Goal: Task Accomplishment & Management: Manage account settings

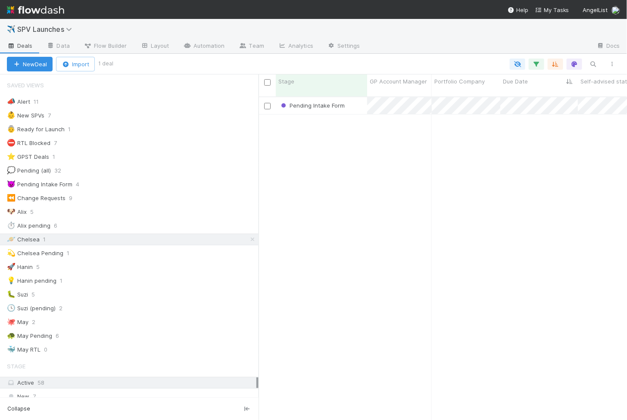
scroll to position [331, 368]
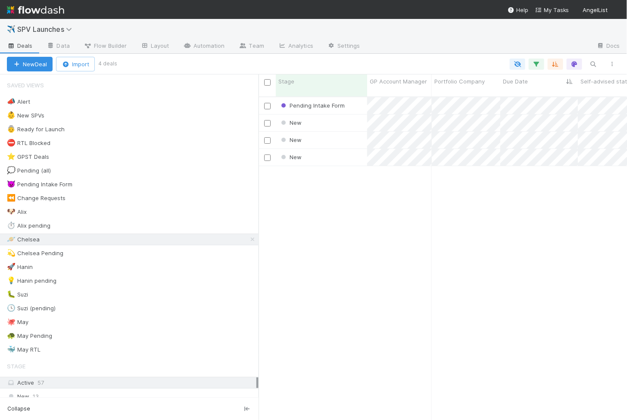
scroll to position [0, 0]
click at [330, 116] on div "New" at bounding box center [321, 123] width 91 height 17
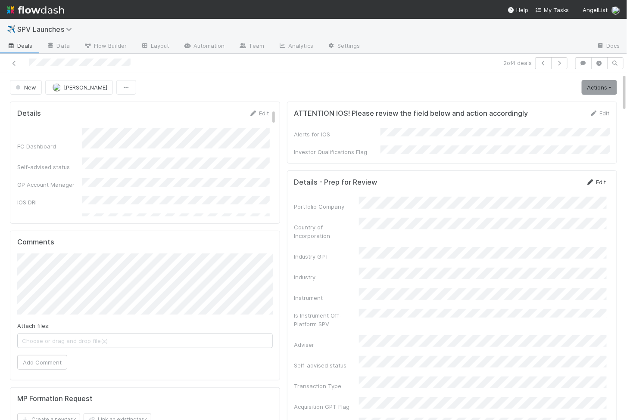
click at [601, 179] on link "Edit" at bounding box center [596, 182] width 20 height 7
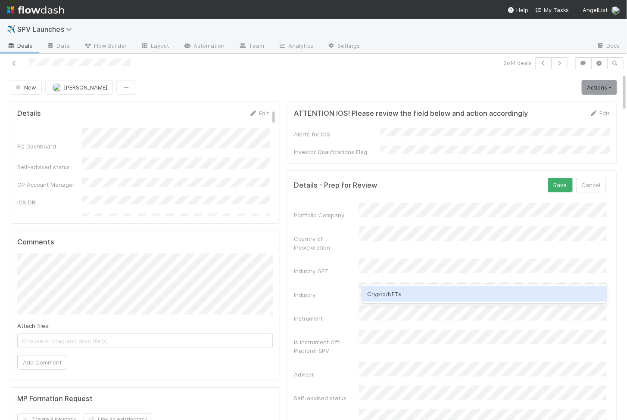
click at [381, 296] on div "Crypto/NFTs" at bounding box center [484, 294] width 245 height 16
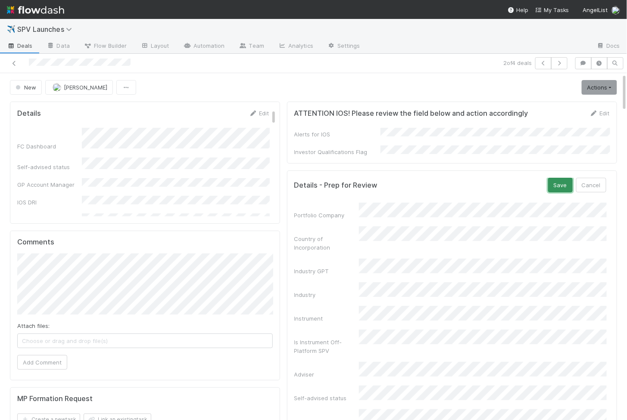
click at [563, 182] on button "Save" at bounding box center [560, 185] width 25 height 15
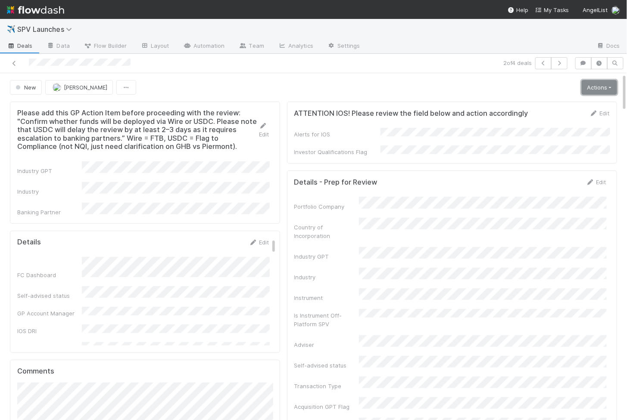
click at [595, 86] on link "Actions" at bounding box center [598, 87] width 35 height 15
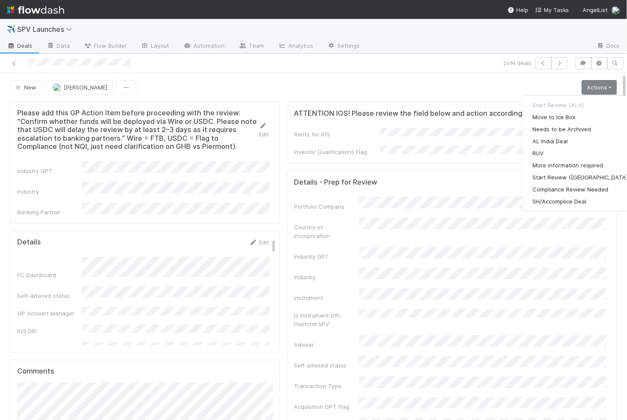
click at [350, 81] on div "New Chelsea Nazareth Actions Start Review (ALA) Move to Ice Box Needs to be Arc…" at bounding box center [313, 87] width 607 height 15
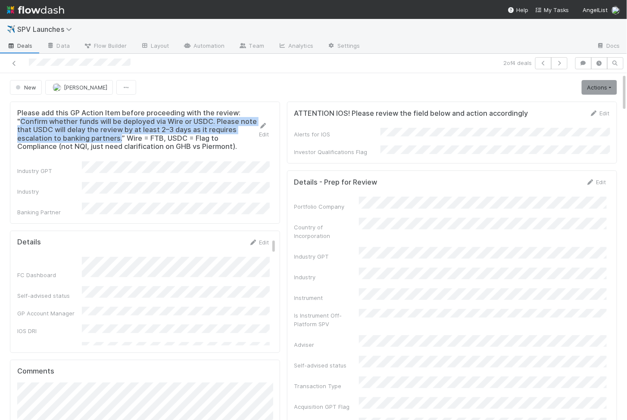
drag, startPoint x: 22, startPoint y: 121, endPoint x: 120, endPoint y: 135, distance: 99.5
click at [120, 135] on h5 "Please add this GP Action Item before proceeding with the review: "Confirm whet…" at bounding box center [138, 130] width 242 height 42
copy h5 "Confirm whether funds will be deployed via Wire or USDC. Please note that USDC …"
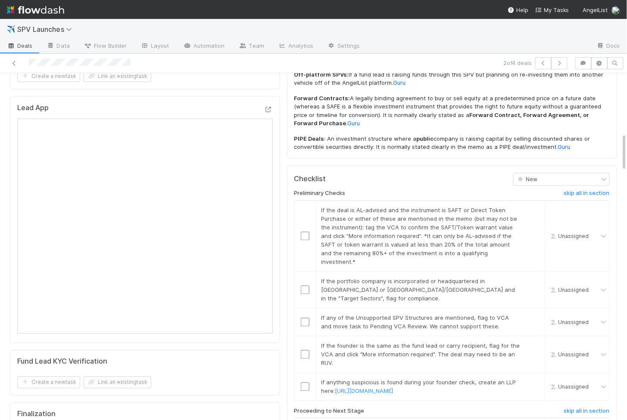
scroll to position [544, 0]
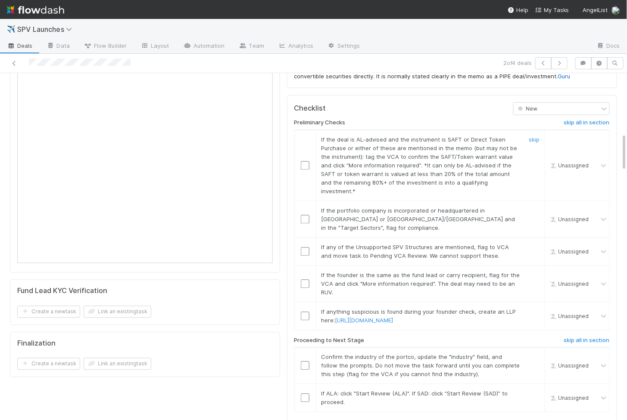
click at [307, 162] on input "checkbox" at bounding box center [305, 166] width 9 height 9
click at [304, 215] on input "checkbox" at bounding box center [305, 219] width 9 height 9
click at [303, 248] on input "checkbox" at bounding box center [305, 252] width 9 height 9
click at [306, 280] on input "checkbox" at bounding box center [305, 284] width 9 height 9
click at [305, 312] on input "checkbox" at bounding box center [305, 316] width 9 height 9
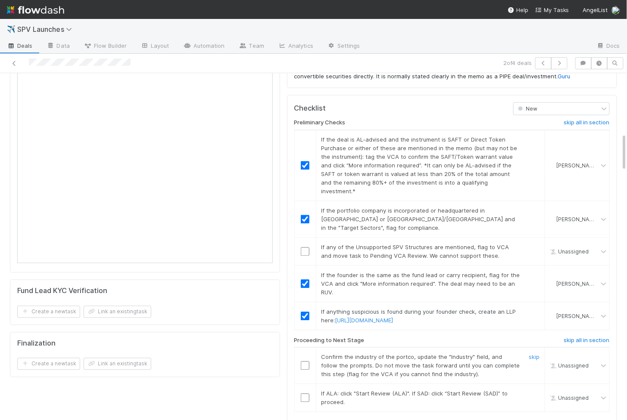
click at [305, 362] on input "checkbox" at bounding box center [305, 366] width 9 height 9
click at [305, 394] on input "checkbox" at bounding box center [305, 398] width 9 height 9
click at [308, 238] on td at bounding box center [305, 252] width 22 height 28
click at [307, 248] on input "checkbox" at bounding box center [305, 252] width 9 height 9
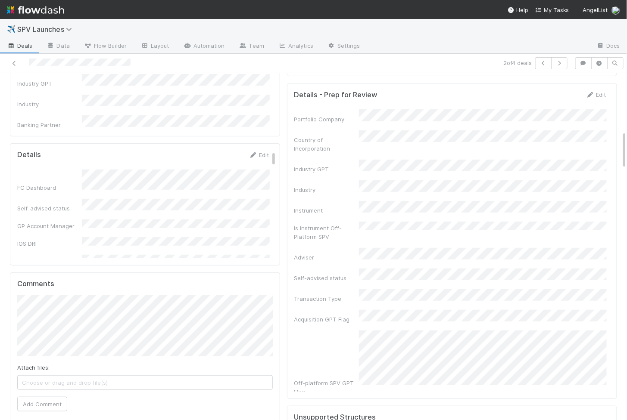
scroll to position [0, 0]
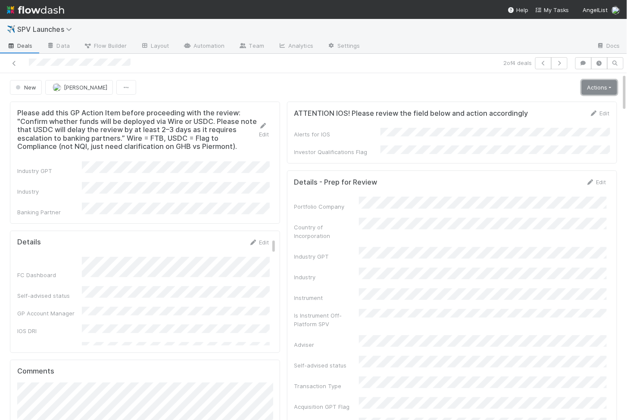
click at [607, 84] on link "Actions" at bounding box center [598, 87] width 35 height 15
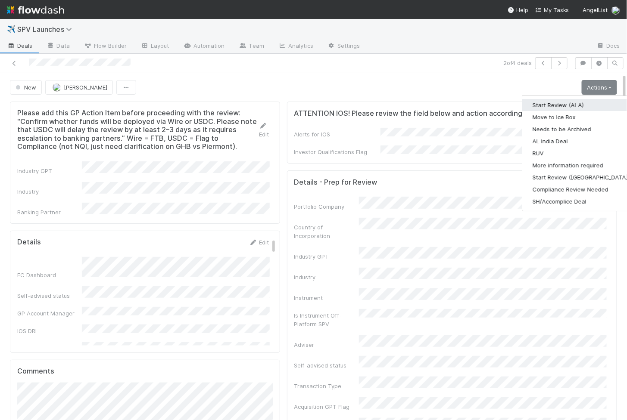
click at [553, 109] on button "Start Review (ALA)" at bounding box center [581, 105] width 118 height 12
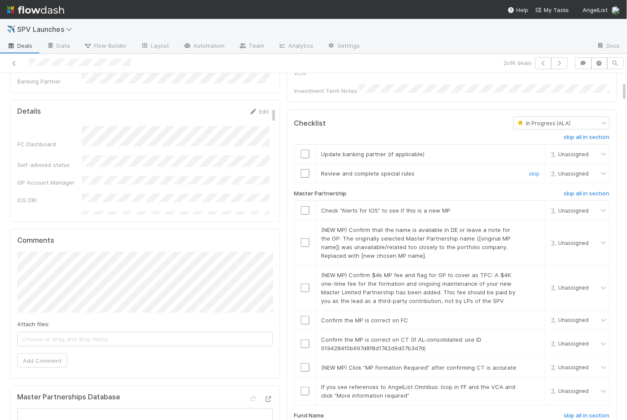
scroll to position [151, 0]
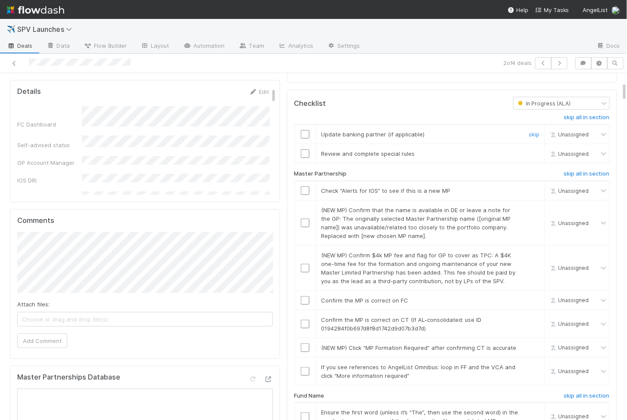
click at [306, 128] on td at bounding box center [305, 134] width 22 height 19
click at [305, 130] on input "checkbox" at bounding box center [305, 134] width 9 height 9
click at [305, 149] on input "checkbox" at bounding box center [305, 153] width 9 height 9
click at [304, 367] on input "checkbox" at bounding box center [305, 371] width 9 height 9
click at [304, 344] on input "checkbox" at bounding box center [305, 348] width 9 height 9
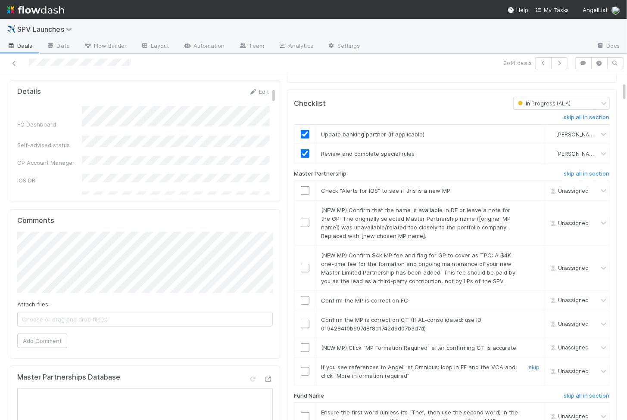
click at [304, 320] on input "checkbox" at bounding box center [305, 324] width 9 height 9
click at [305, 296] on input "checkbox" at bounding box center [305, 300] width 9 height 9
click at [305, 261] on td at bounding box center [305, 268] width 22 height 45
click at [305, 264] on input "checkbox" at bounding box center [305, 268] width 9 height 9
checkbox input "true"
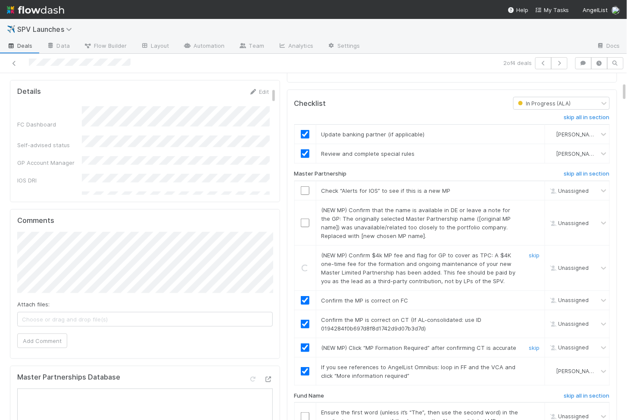
checkbox input "true"
click at [306, 219] on input "checkbox" at bounding box center [305, 223] width 9 height 9
click at [303, 186] on input "checkbox" at bounding box center [305, 190] width 9 height 9
click at [306, 264] on input "checkbox" at bounding box center [305, 268] width 9 height 9
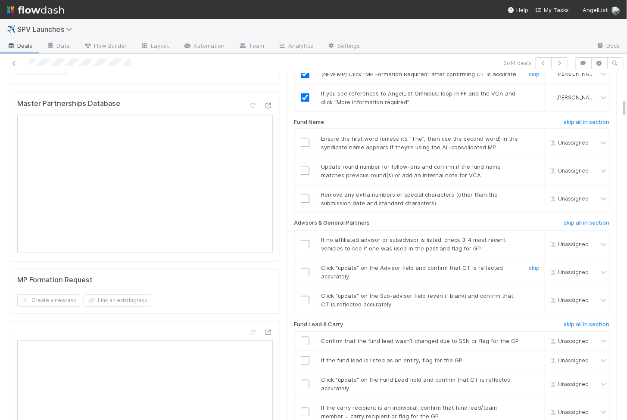
scroll to position [435, 0]
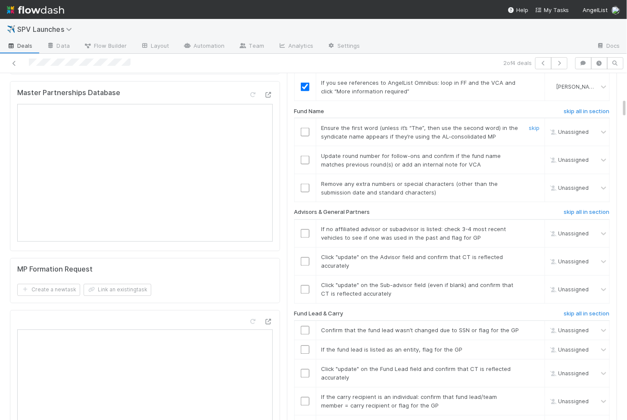
click at [304, 128] on input "checkbox" at bounding box center [305, 132] width 9 height 9
click at [306, 156] on input "checkbox" at bounding box center [305, 160] width 9 height 9
click at [304, 184] on input "checkbox" at bounding box center [305, 188] width 9 height 9
click at [306, 230] on input "checkbox" at bounding box center [305, 234] width 9 height 9
click at [306, 258] on input "checkbox" at bounding box center [305, 262] width 9 height 9
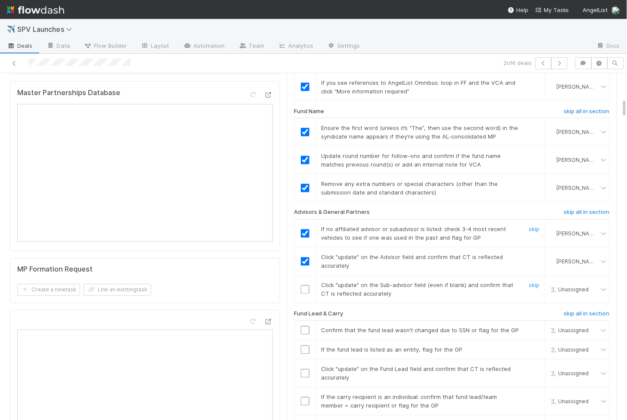
click at [305, 286] on input "checkbox" at bounding box center [305, 290] width 9 height 9
checkbox input "true"
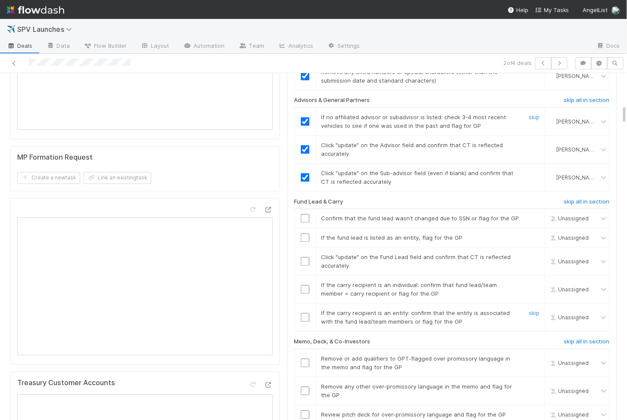
click at [305, 314] on input "checkbox" at bounding box center [305, 318] width 9 height 9
click at [305, 286] on input "checkbox" at bounding box center [305, 290] width 9 height 9
click at [305, 258] on input "checkbox" at bounding box center [305, 262] width 9 height 9
click at [305, 234] on input "checkbox" at bounding box center [305, 238] width 9 height 9
click at [305, 209] on td at bounding box center [305, 218] width 22 height 19
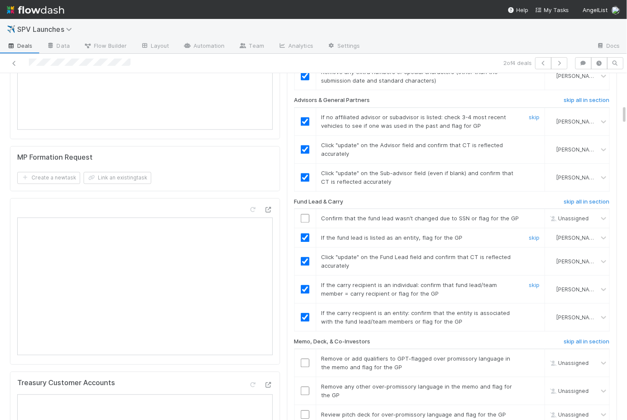
click at [305, 214] on input "checkbox" at bounding box center [305, 218] width 9 height 9
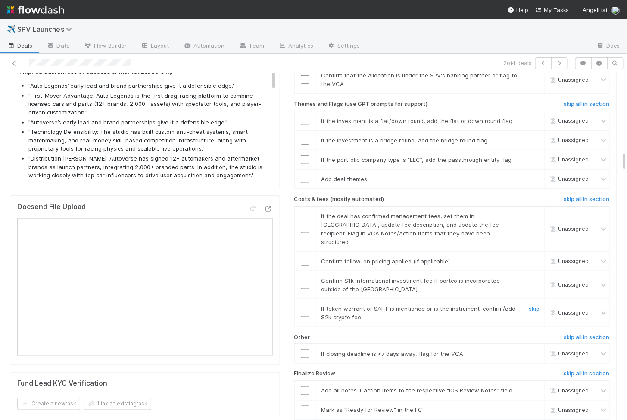
scroll to position [1396, 0]
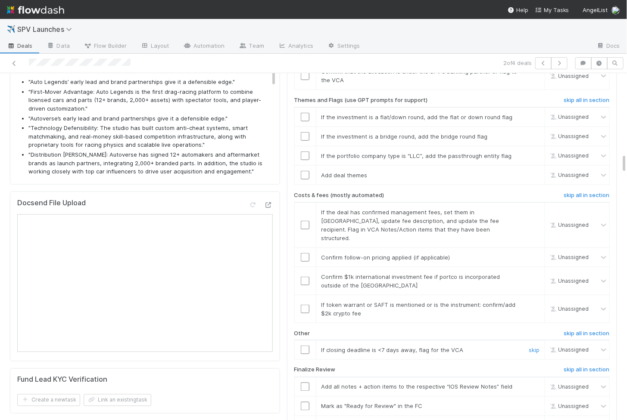
click at [305, 346] on input "checkbox" at bounding box center [305, 350] width 9 height 9
click at [305, 305] on input "checkbox" at bounding box center [305, 309] width 9 height 9
click at [303, 267] on td at bounding box center [305, 281] width 22 height 28
click at [305, 277] on input "checkbox" at bounding box center [305, 281] width 9 height 9
click at [305, 253] on input "checkbox" at bounding box center [305, 257] width 9 height 9
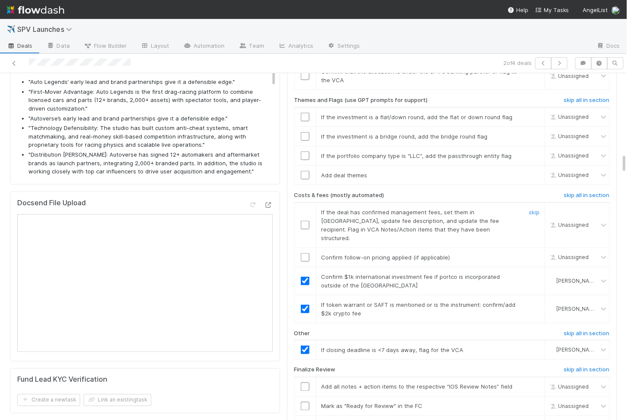
click at [302, 202] on td at bounding box center [305, 224] width 22 height 45
click at [306, 221] on input "checkbox" at bounding box center [305, 225] width 9 height 9
click at [306, 253] on input "checkbox" at bounding box center [305, 257] width 9 height 9
click at [306, 221] on input "checkbox" at bounding box center [305, 225] width 9 height 9
click at [306, 253] on input "checkbox" at bounding box center [305, 257] width 9 height 9
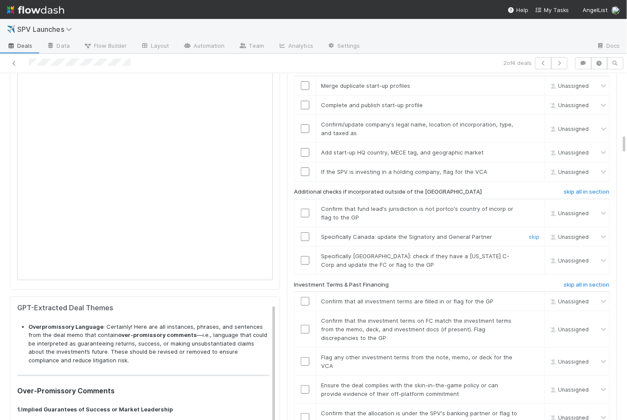
scroll to position [1048, 0]
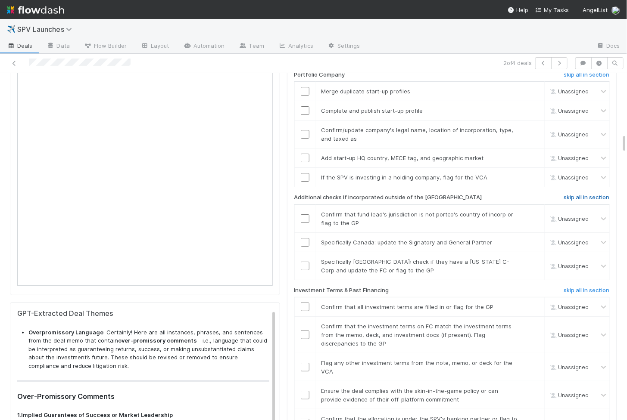
click at [593, 194] on h6 "skip all in section" at bounding box center [587, 197] width 46 height 7
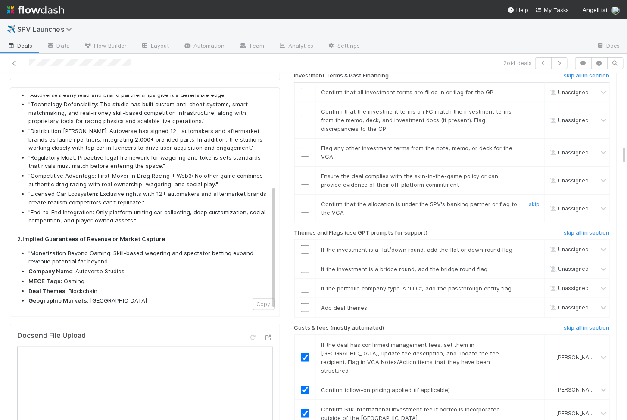
scroll to position [1270, 0]
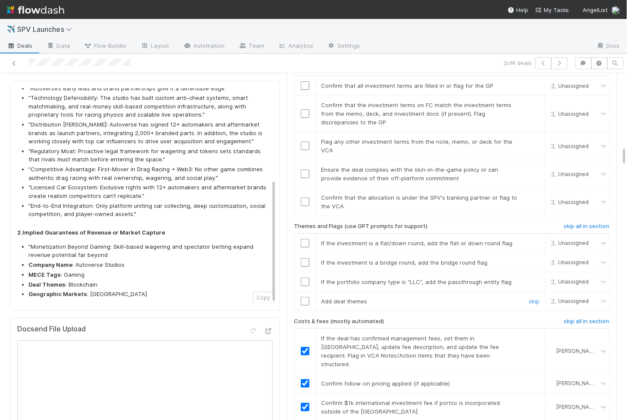
click at [307, 297] on input "checkbox" at bounding box center [305, 301] width 9 height 9
click at [306, 278] on input "checkbox" at bounding box center [305, 282] width 9 height 9
click at [306, 258] on input "checkbox" at bounding box center [305, 262] width 9 height 9
click at [303, 239] on input "checkbox" at bounding box center [305, 243] width 9 height 9
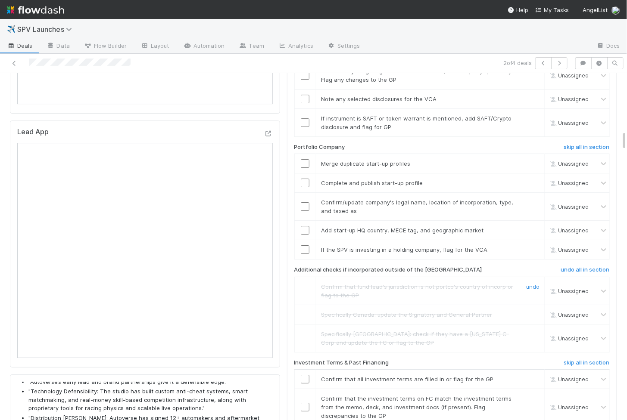
scroll to position [950, 0]
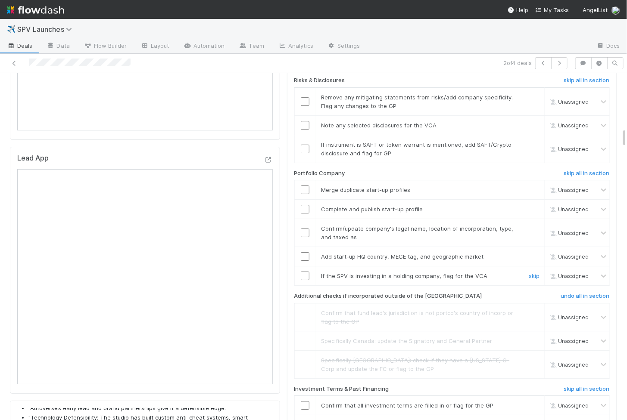
click at [305, 272] on input "checkbox" at bounding box center [305, 276] width 9 height 9
click at [304, 247] on td at bounding box center [305, 256] width 22 height 19
click at [305, 252] on input "checkbox" at bounding box center [305, 256] width 9 height 9
click at [305, 229] on input "checkbox" at bounding box center [305, 233] width 9 height 9
click at [304, 205] on input "checkbox" at bounding box center [305, 209] width 9 height 9
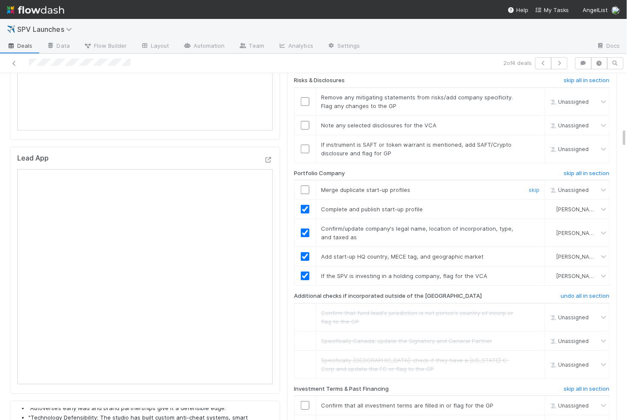
click at [306, 186] on input "checkbox" at bounding box center [305, 190] width 9 height 9
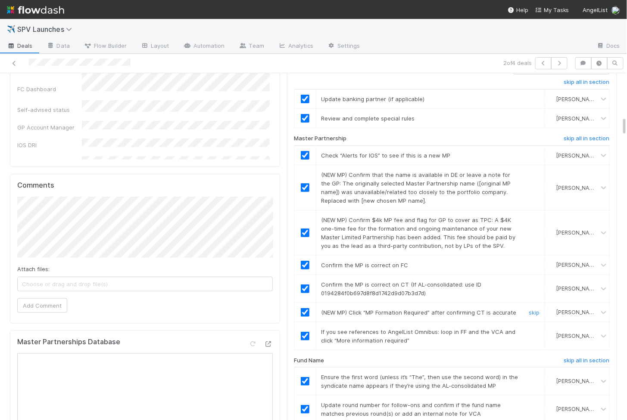
scroll to position [0, 0]
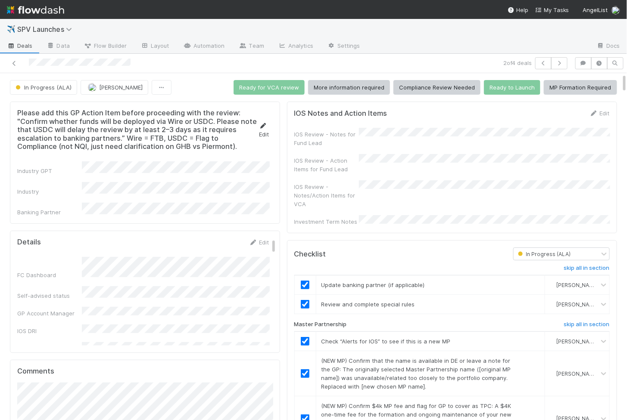
click at [265, 123] on icon at bounding box center [263, 126] width 9 height 6
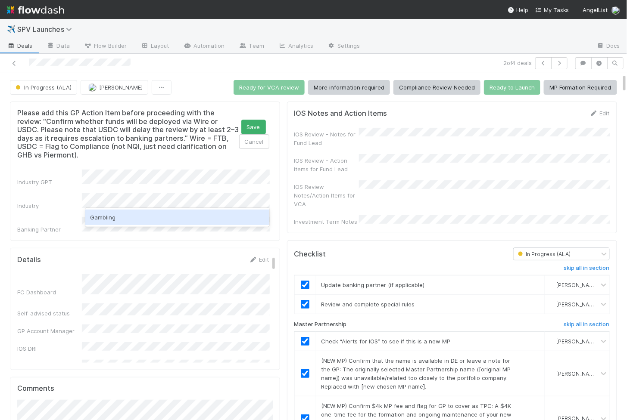
click at [99, 212] on div "Gambling" at bounding box center [177, 218] width 184 height 16
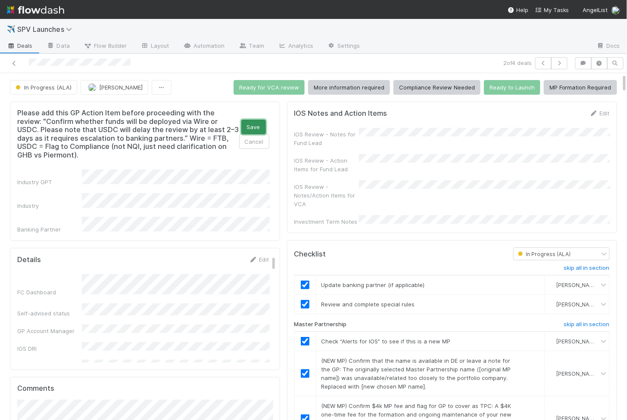
click at [253, 125] on button "Save" at bounding box center [253, 127] width 25 height 15
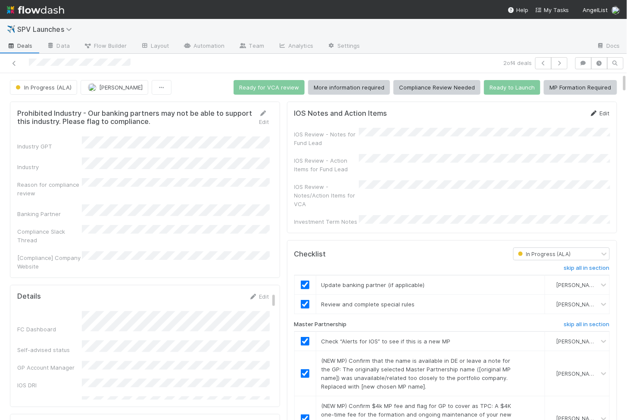
click at [593, 112] on icon at bounding box center [593, 114] width 9 height 6
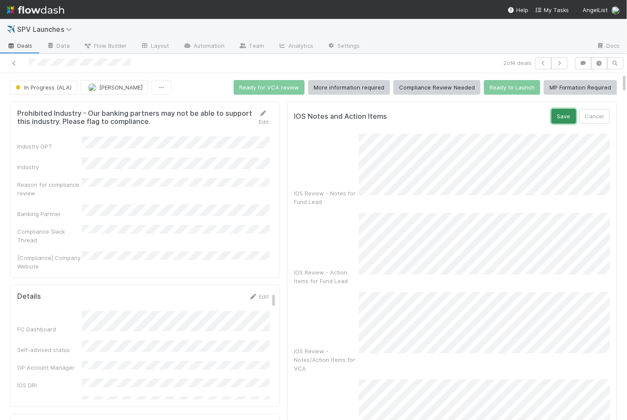
click at [564, 112] on button "Save" at bounding box center [563, 116] width 25 height 15
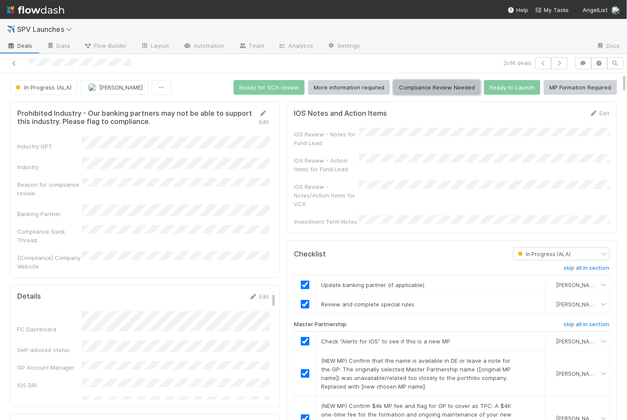
click at [456, 91] on button "Compliance Review Needed" at bounding box center [436, 87] width 87 height 15
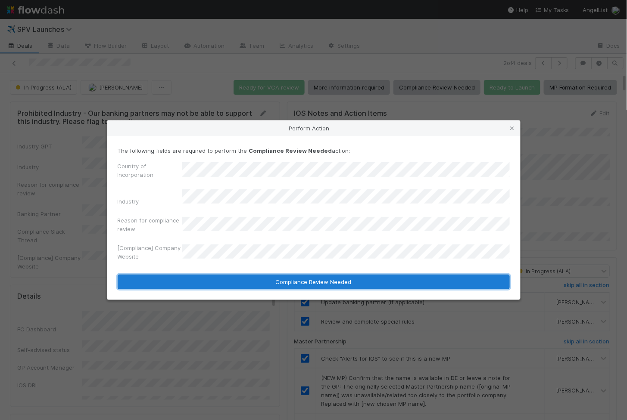
click at [271, 280] on button "Compliance Review Needed" at bounding box center [314, 282] width 392 height 15
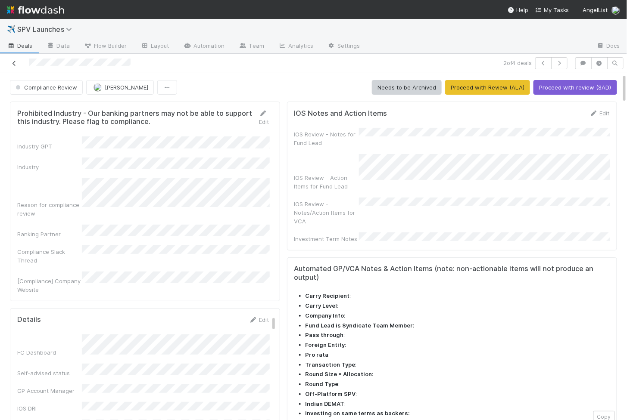
click at [15, 62] on icon at bounding box center [14, 64] width 9 height 6
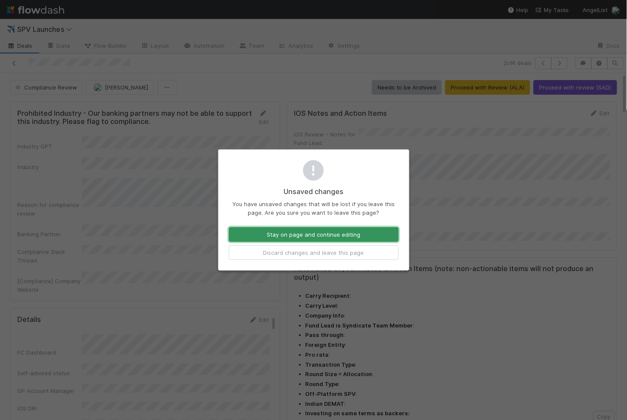
click at [263, 239] on button "Stay on page and continue editing" at bounding box center [314, 234] width 170 height 15
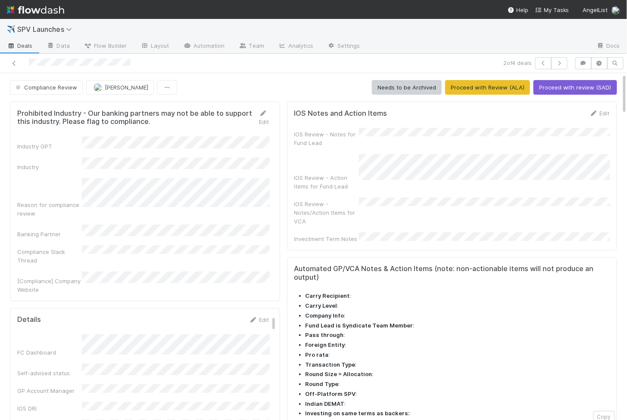
click at [21, 63] on div at bounding box center [145, 63] width 285 height 12
click at [16, 63] on icon at bounding box center [14, 64] width 9 height 6
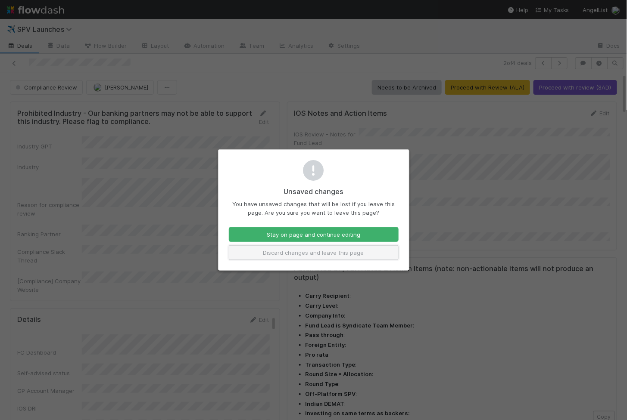
click at [258, 254] on button "Discard changes and leave this page" at bounding box center [314, 253] width 170 height 15
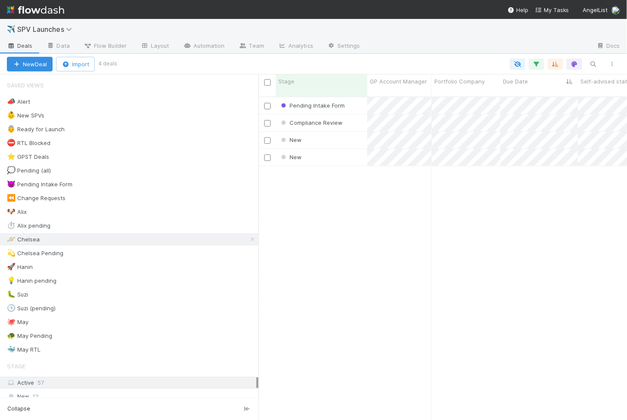
scroll to position [331, 368]
click at [311, 132] on div "New" at bounding box center [321, 140] width 91 height 17
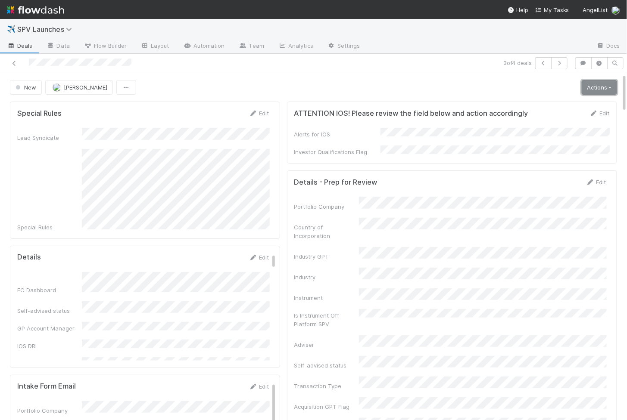
click at [594, 90] on link "Actions" at bounding box center [598, 87] width 35 height 15
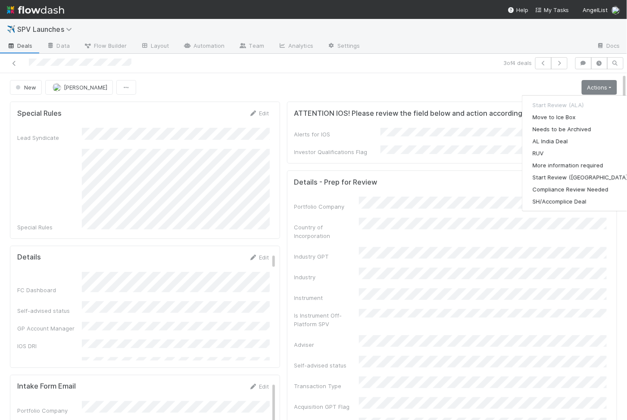
click at [463, 82] on div "New Chelsea Nazareth Actions Start Review (ALA) Move to Ice Box Needs to be Arc…" at bounding box center [313, 87] width 607 height 15
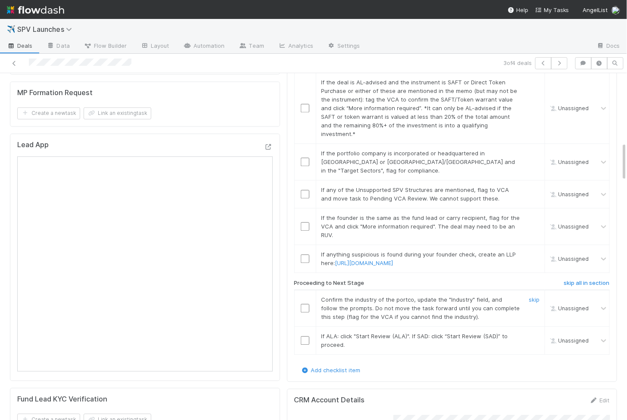
scroll to position [618, 0]
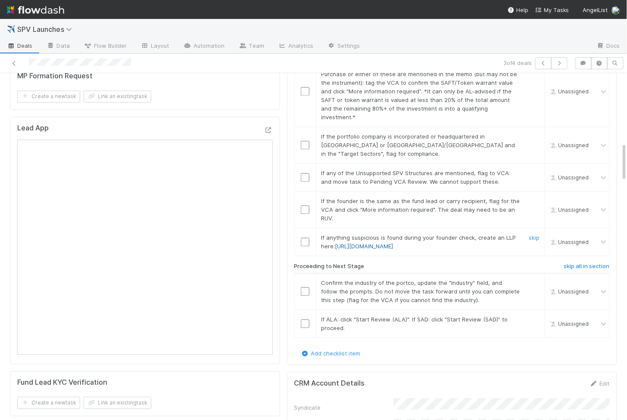
click at [393, 243] on link "https://forms.angellist.com/form/HuBTVbgQwShDdD07Y6SIyx0M" at bounding box center [364, 246] width 58 height 7
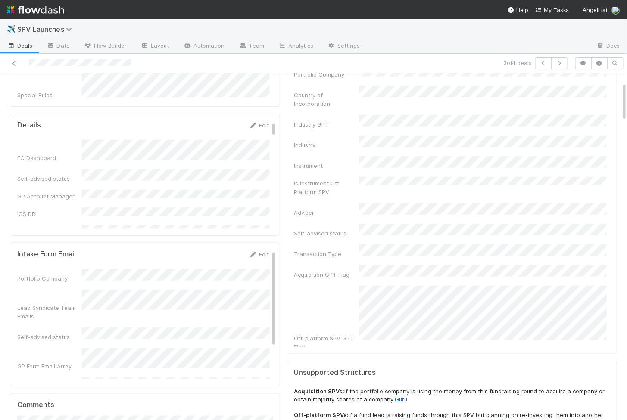
scroll to position [261, 0]
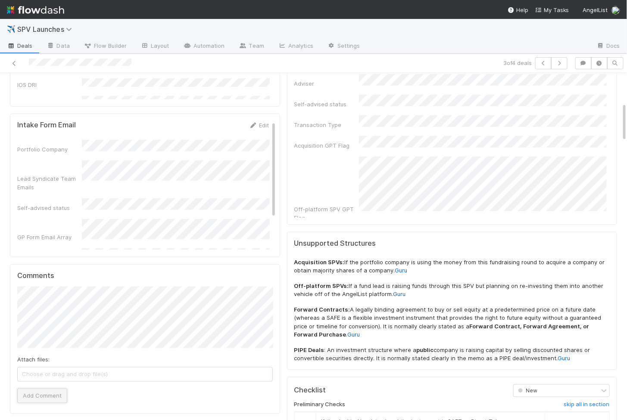
click at [28, 389] on button "Add Comment" at bounding box center [42, 396] width 50 height 15
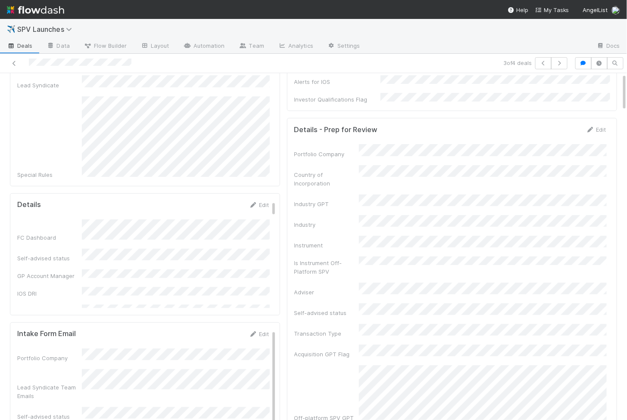
scroll to position [0, 0]
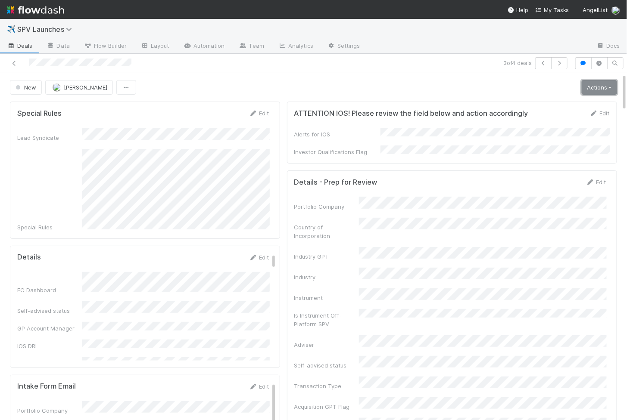
click at [584, 87] on link "Actions" at bounding box center [598, 87] width 35 height 15
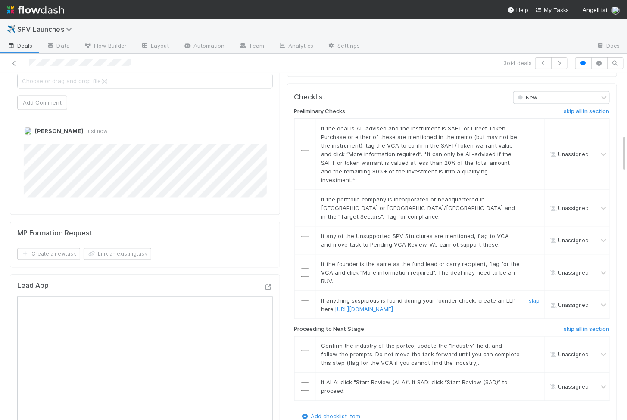
scroll to position [560, 0]
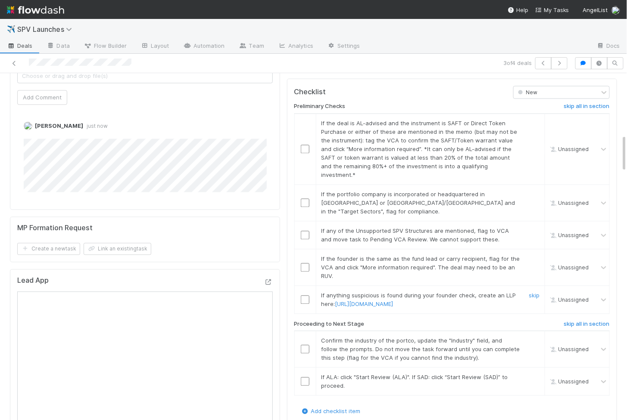
click at [302, 296] on input "checkbox" at bounding box center [305, 300] width 9 height 9
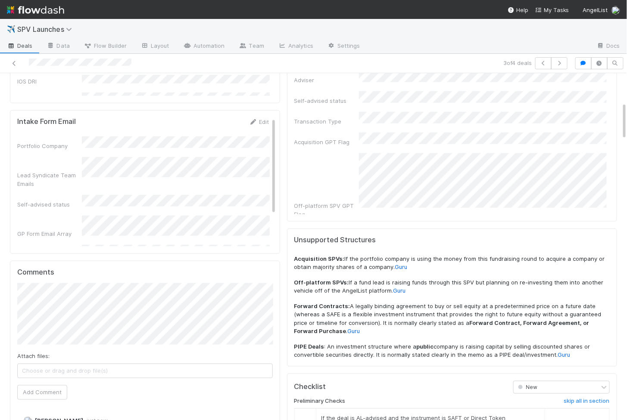
scroll to position [0, 0]
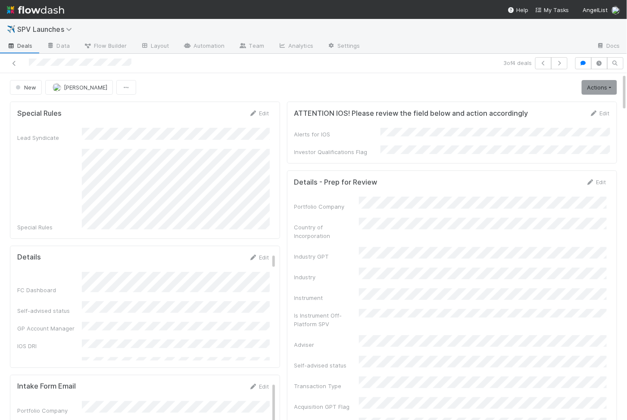
click at [591, 84] on link "Actions" at bounding box center [598, 87] width 35 height 15
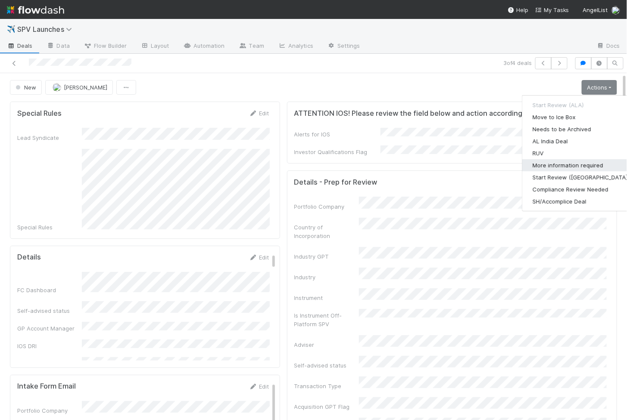
click at [553, 164] on button "More information required" at bounding box center [581, 165] width 118 height 12
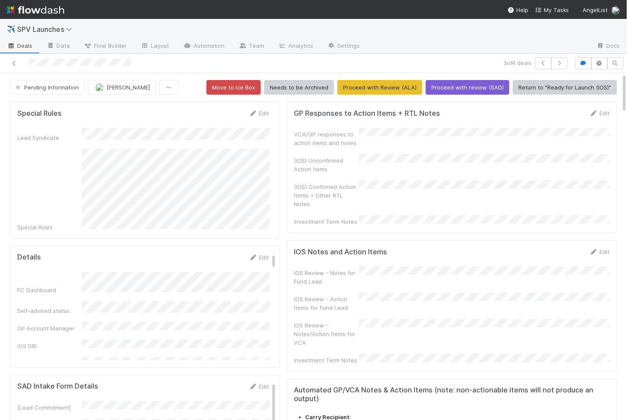
click at [13, 69] on div "3 of 4 deals" at bounding box center [313, 63] width 627 height 19
click at [13, 68] on div at bounding box center [145, 63] width 285 height 12
click at [14, 62] on icon at bounding box center [14, 64] width 9 height 6
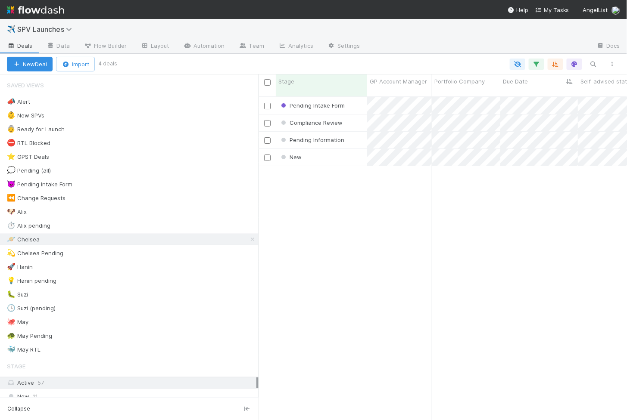
scroll to position [331, 368]
click at [330, 152] on div "New" at bounding box center [321, 157] width 91 height 17
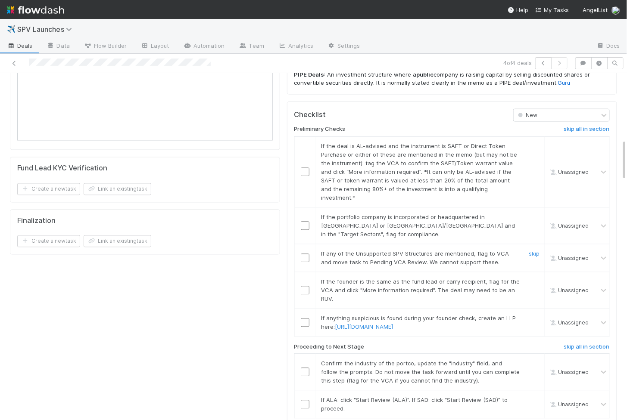
scroll to position [533, 0]
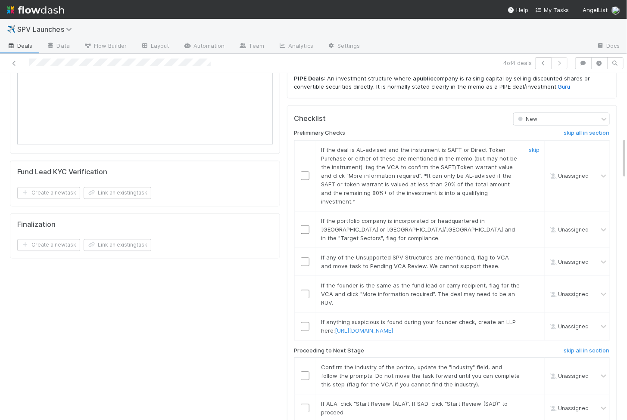
click at [305, 172] on input "checkbox" at bounding box center [305, 176] width 9 height 9
click at [307, 226] on input "checkbox" at bounding box center [305, 230] width 9 height 9
click at [302, 248] on td at bounding box center [305, 262] width 22 height 28
click at [304, 258] on input "checkbox" at bounding box center [305, 262] width 9 height 9
click at [303, 290] on input "checkbox" at bounding box center [305, 294] width 9 height 9
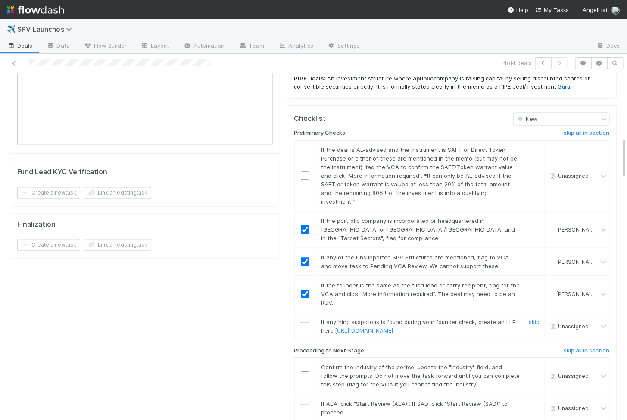
click at [304, 323] on input "checkbox" at bounding box center [305, 327] width 9 height 9
click at [301, 172] on input "checkbox" at bounding box center [305, 176] width 9 height 9
click at [304, 404] on input "checkbox" at bounding box center [305, 408] width 9 height 9
click at [305, 372] on input "checkbox" at bounding box center [305, 376] width 9 height 9
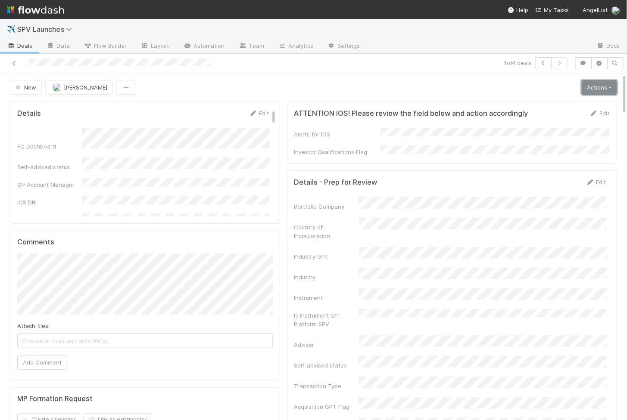
click at [582, 84] on link "Actions" at bounding box center [598, 87] width 35 height 15
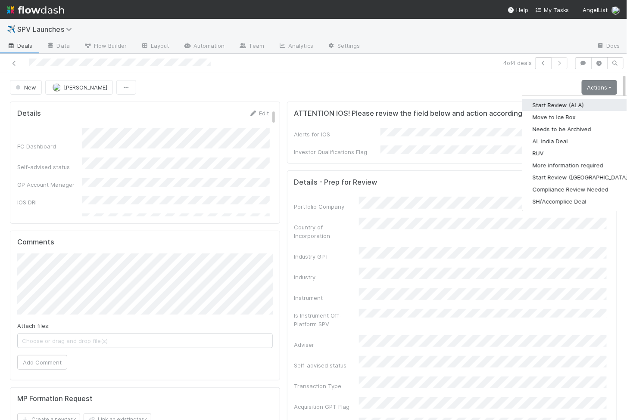
click at [556, 104] on button "Start Review (ALA)" at bounding box center [581, 105] width 118 height 12
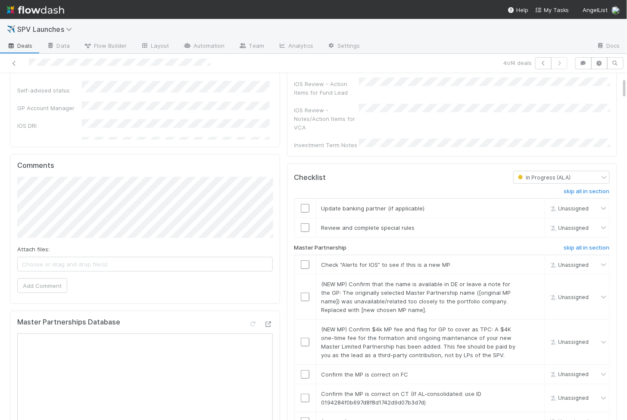
scroll to position [85, 0]
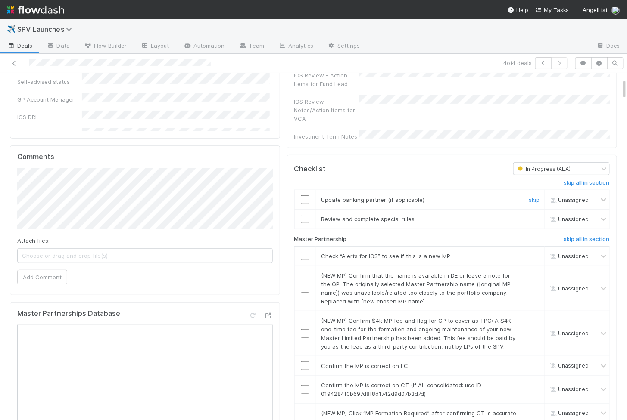
click at [306, 196] on input "checkbox" at bounding box center [305, 200] width 9 height 9
click at [306, 215] on input "checkbox" at bounding box center [305, 219] width 9 height 9
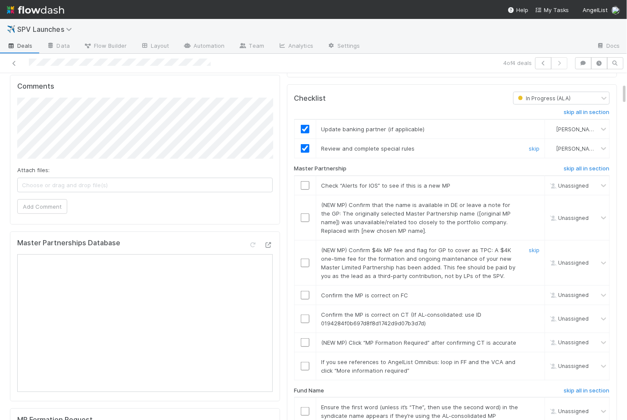
scroll to position [162, 0]
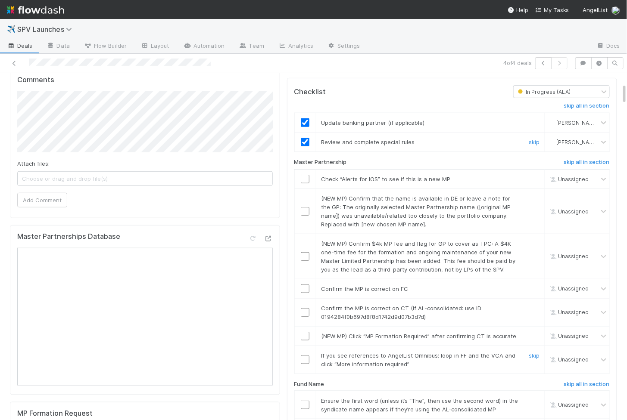
click at [305, 356] on input "checkbox" at bounding box center [305, 360] width 9 height 9
click at [306, 332] on input "checkbox" at bounding box center [305, 336] width 9 height 9
click at [306, 308] on input "checkbox" at bounding box center [305, 312] width 9 height 9
click at [305, 279] on td at bounding box center [305, 288] width 22 height 19
click at [305, 285] on input "checkbox" at bounding box center [305, 289] width 9 height 9
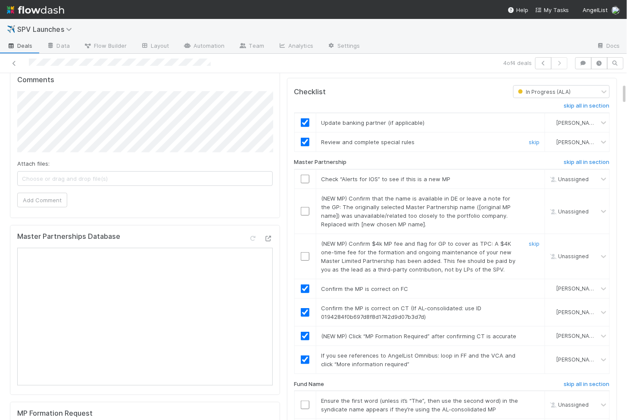
click at [306, 249] on td at bounding box center [305, 256] width 22 height 45
click at [306, 252] on input "checkbox" at bounding box center [305, 256] width 9 height 9
click at [301, 207] on input "checkbox" at bounding box center [305, 211] width 9 height 9
click at [305, 175] on input "checkbox" at bounding box center [305, 179] width 9 height 9
checkbox input "true"
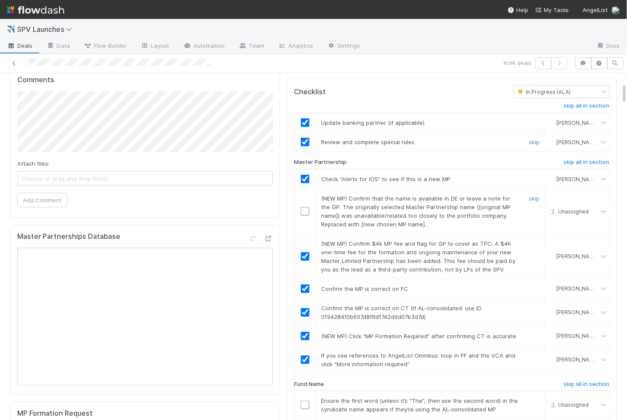
click at [305, 207] on input "checkbox" at bounding box center [305, 211] width 9 height 9
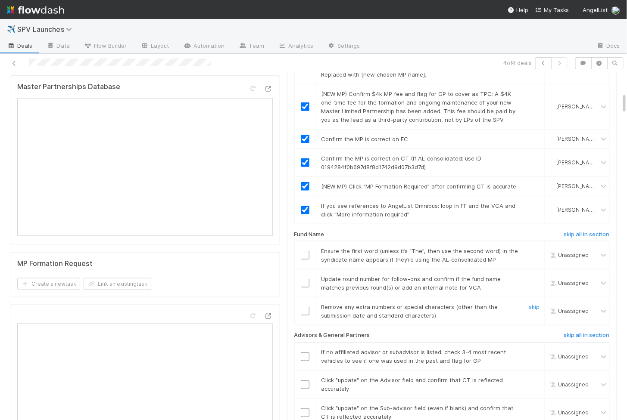
scroll to position [319, 0]
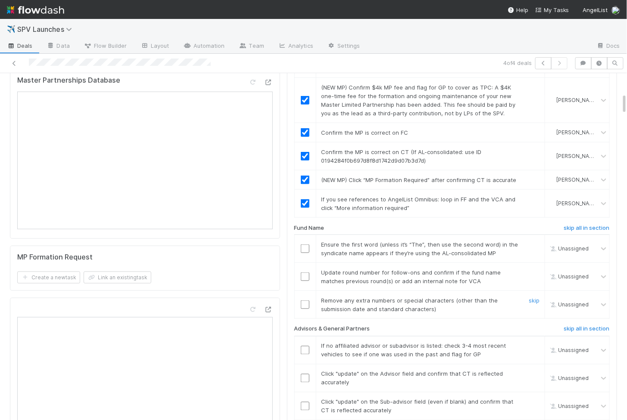
click at [307, 301] on input "checkbox" at bounding box center [305, 305] width 9 height 9
click at [305, 273] on input "checkbox" at bounding box center [305, 277] width 9 height 9
click at [305, 245] on input "checkbox" at bounding box center [305, 249] width 9 height 9
checkbox input "true"
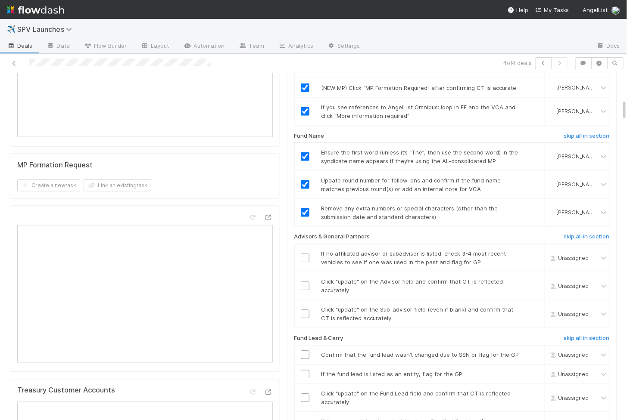
scroll to position [419, 0]
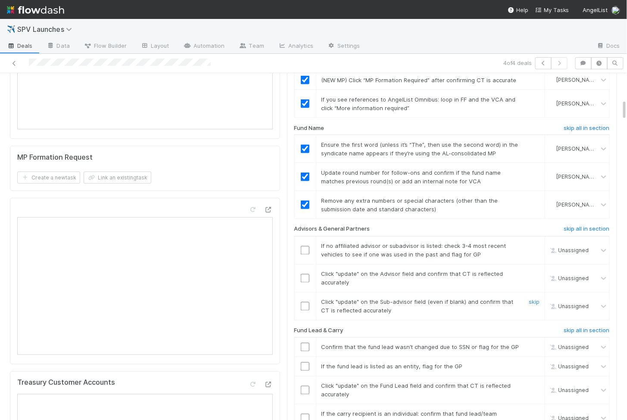
click at [305, 302] on input "checkbox" at bounding box center [305, 306] width 9 height 9
click at [304, 274] on input "checkbox" at bounding box center [305, 278] width 9 height 9
click at [305, 246] on input "checkbox" at bounding box center [305, 250] width 9 height 9
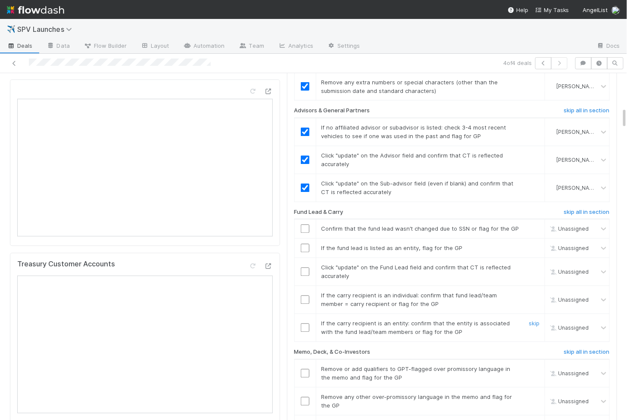
scroll to position [553, 0]
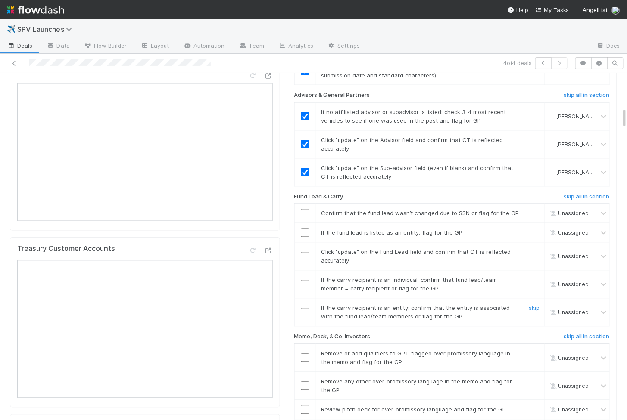
click at [306, 308] on input "checkbox" at bounding box center [305, 312] width 9 height 9
click at [306, 274] on td at bounding box center [305, 285] width 22 height 28
click at [306, 280] on input "checkbox" at bounding box center [305, 284] width 9 height 9
click at [303, 252] on input "checkbox" at bounding box center [305, 256] width 9 height 9
click at [303, 229] on input "checkbox" at bounding box center [305, 233] width 9 height 9
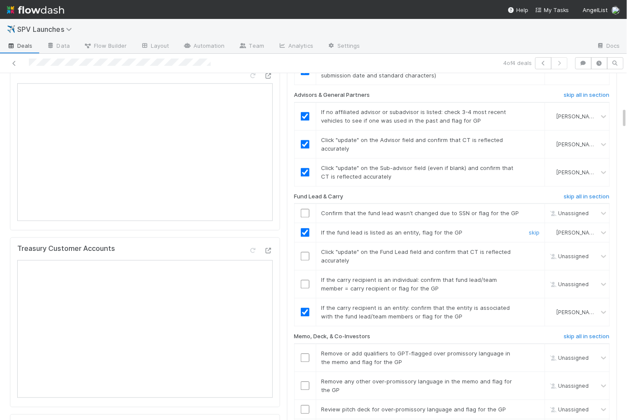
click at [304, 209] on input "checkbox" at bounding box center [305, 213] width 9 height 9
click at [304, 252] on input "checkbox" at bounding box center [305, 256] width 9 height 9
click at [304, 280] on input "checkbox" at bounding box center [305, 284] width 9 height 9
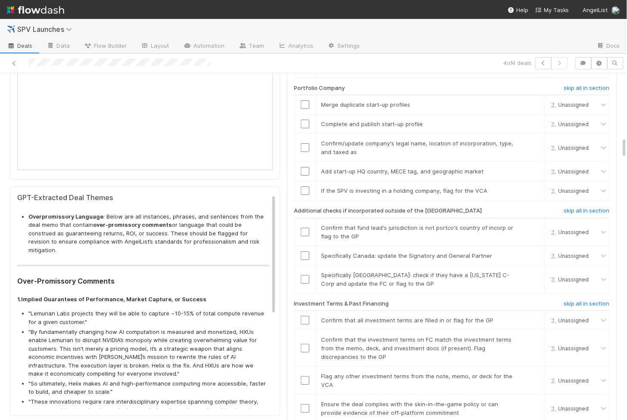
scroll to position [1037, 0]
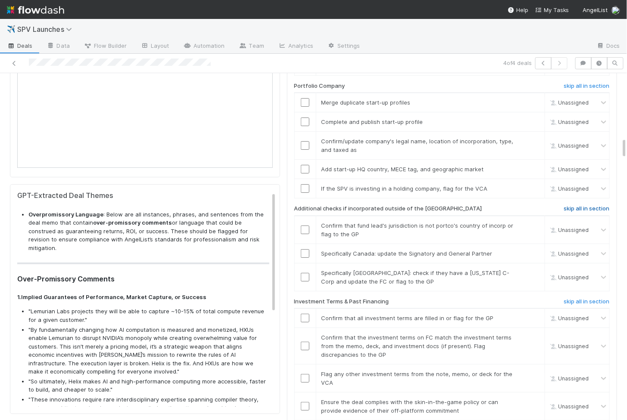
click at [578, 205] on h6 "skip all in section" at bounding box center [587, 208] width 46 height 7
click at [576, 205] on h6 "skip all in section" at bounding box center [587, 208] width 46 height 7
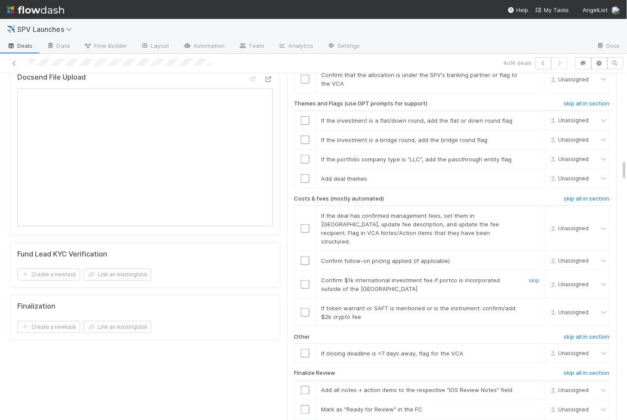
scroll to position [1406, 0]
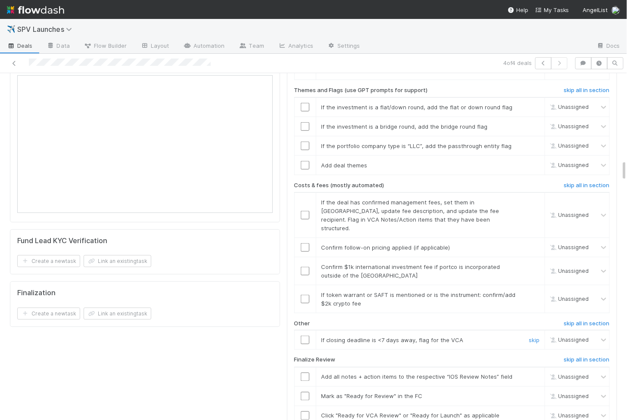
click at [306, 336] on input "checkbox" at bounding box center [305, 340] width 9 height 9
click at [306, 295] on input "checkbox" at bounding box center [305, 299] width 9 height 9
click at [308, 267] on input "checkbox" at bounding box center [305, 271] width 9 height 9
click at [308, 243] on input "checkbox" at bounding box center [305, 247] width 9 height 9
click at [306, 211] on input "checkbox" at bounding box center [305, 215] width 9 height 9
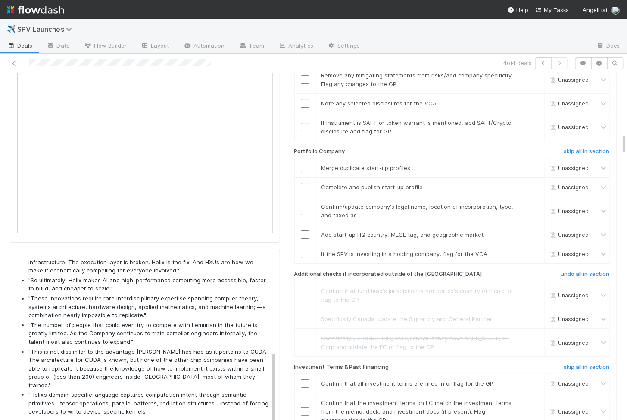
scroll to position [963, 0]
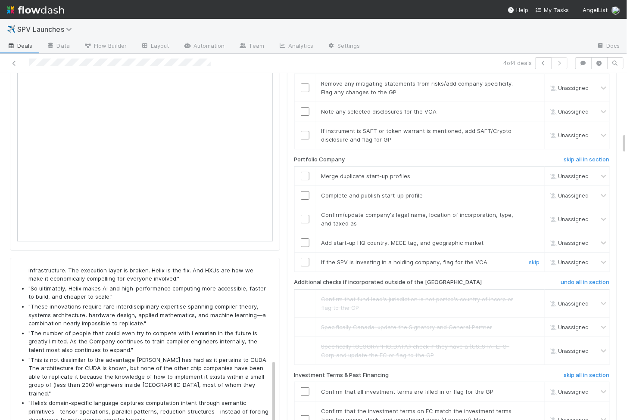
click at [307, 258] on input "checkbox" at bounding box center [305, 262] width 9 height 9
click at [307, 239] on input "checkbox" at bounding box center [305, 243] width 9 height 9
click at [307, 207] on td at bounding box center [305, 219] width 22 height 28
click at [307, 215] on input "checkbox" at bounding box center [305, 219] width 9 height 9
click at [304, 191] on input "checkbox" at bounding box center [305, 195] width 9 height 9
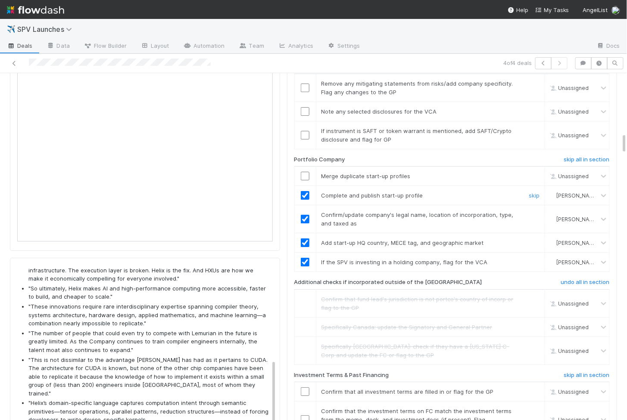
click at [305, 172] on input "checkbox" at bounding box center [305, 176] width 9 height 9
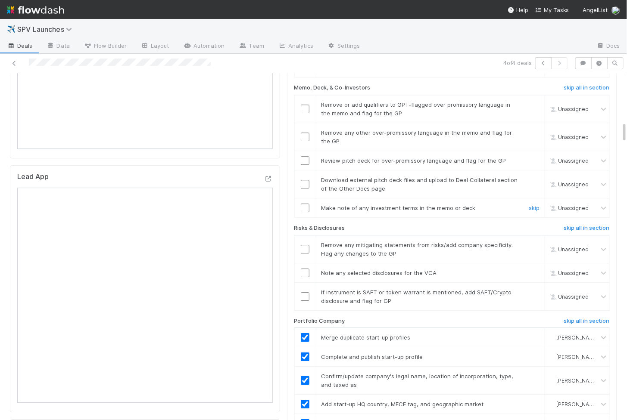
scroll to position [780, 0]
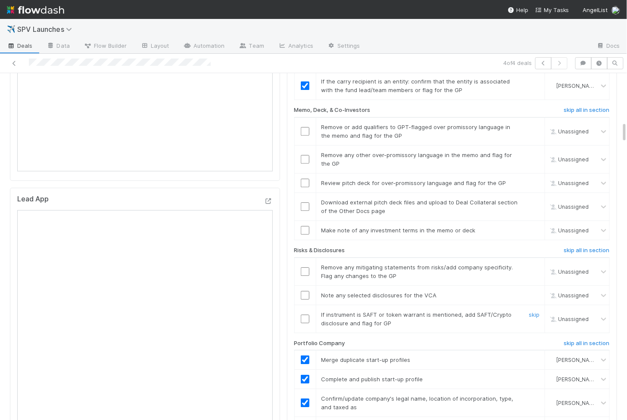
click at [310, 315] on div at bounding box center [305, 319] width 21 height 9
click at [307, 315] on input "checkbox" at bounding box center [305, 319] width 9 height 9
click at [303, 291] on input "checkbox" at bounding box center [305, 295] width 9 height 9
click at [303, 267] on input "checkbox" at bounding box center [305, 271] width 9 height 9
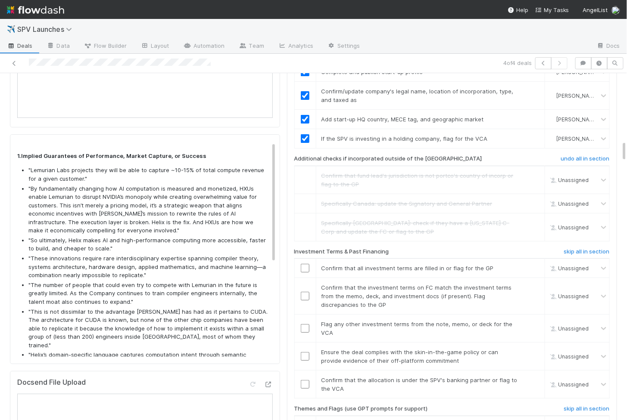
scroll to position [0, 0]
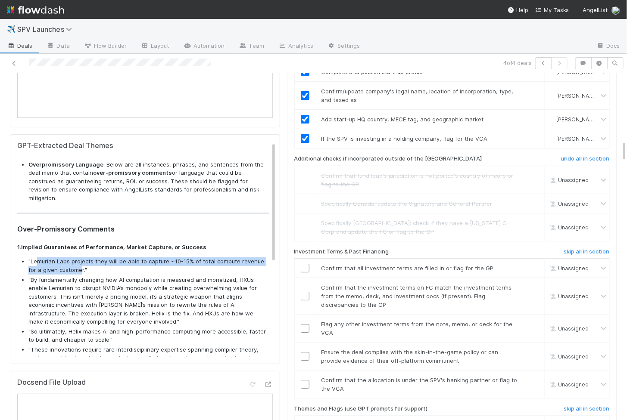
drag, startPoint x: 37, startPoint y: 246, endPoint x: 71, endPoint y: 256, distance: 35.0
click at [71, 258] on li ""Lemurian Labs projects they will be able to capture ~10-15% of total compute r…" at bounding box center [148, 266] width 241 height 17
copy li "murian Labs projects they will be able to capture ~10-15% of total compute reve…"
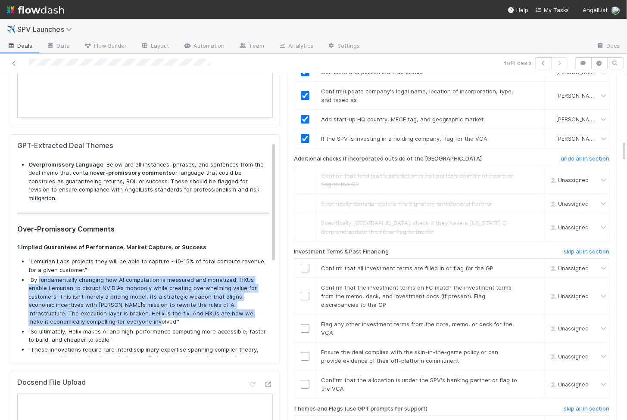
drag, startPoint x: 39, startPoint y: 266, endPoint x: 75, endPoint y: 305, distance: 53.3
click at [75, 305] on li ""By fundamentally changing how AI computation is measured and monetized, HXUs e…" at bounding box center [148, 301] width 241 height 50
copy li "fundamentally changing how AI computation is measured and monetized, HXUs enabl…"
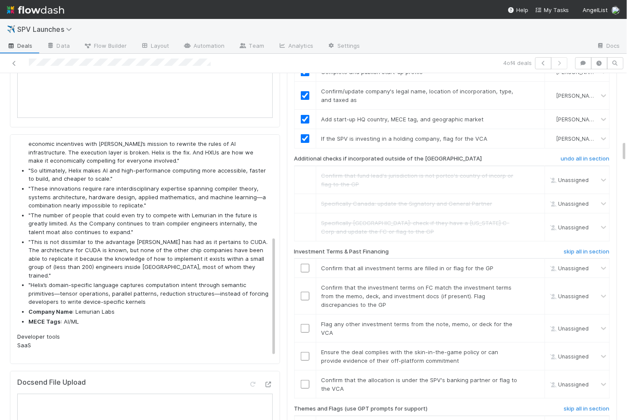
scroll to position [167, 0]
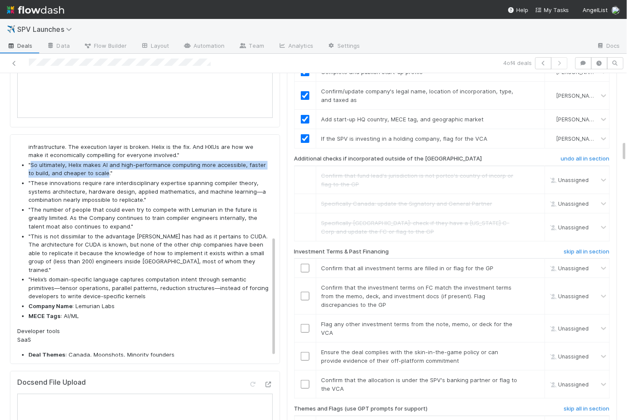
drag, startPoint x: 31, startPoint y: 151, endPoint x: 98, endPoint y: 159, distance: 67.3
click at [98, 161] on li ""So ultimately, Helix makes AI and high-performance computing more accessible, …" at bounding box center [148, 169] width 241 height 17
copy li "So ultimately, Helix makes AI and high-performance computing more accessible, f…"
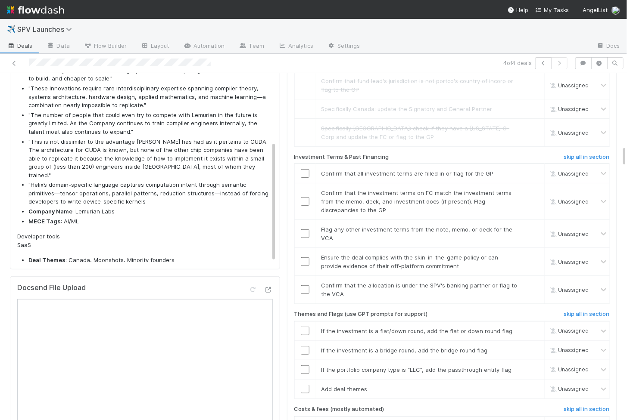
scroll to position [1175, 0]
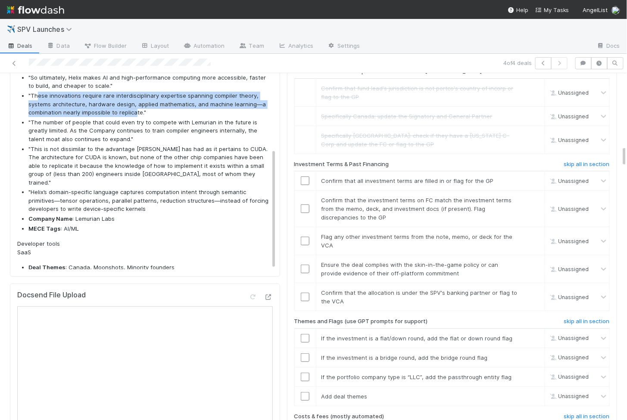
drag, startPoint x: 37, startPoint y: 83, endPoint x: 135, endPoint y: 97, distance: 98.4
click at [135, 97] on li ""These innovations require rare interdisciplinary expertise spanning compiler t…" at bounding box center [148, 104] width 241 height 25
copy li "ese innovations require rare interdisciplinary expertise spanning compiler theo…"
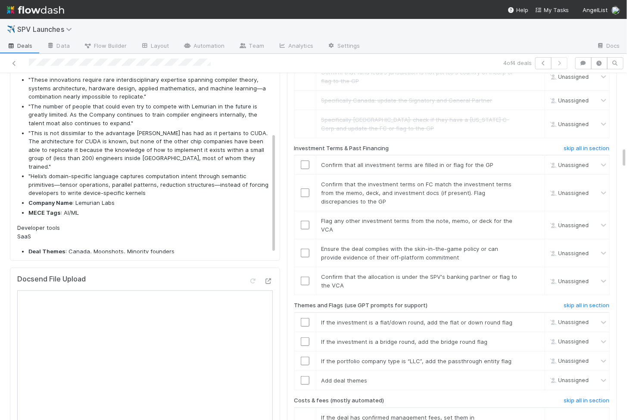
scroll to position [1191, 0]
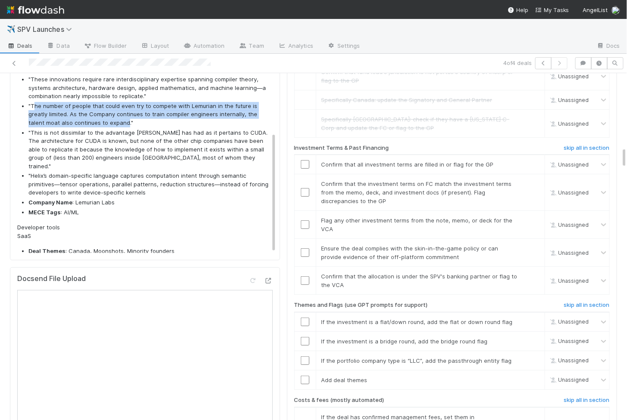
drag, startPoint x: 33, startPoint y: 93, endPoint x: 109, endPoint y: 110, distance: 77.2
click at [109, 110] on li ""The number of people that could even try to compete with Lemurian in the futur…" at bounding box center [148, 114] width 241 height 25
copy li "he number of people that could even try to compete with Lemurian in the future …"
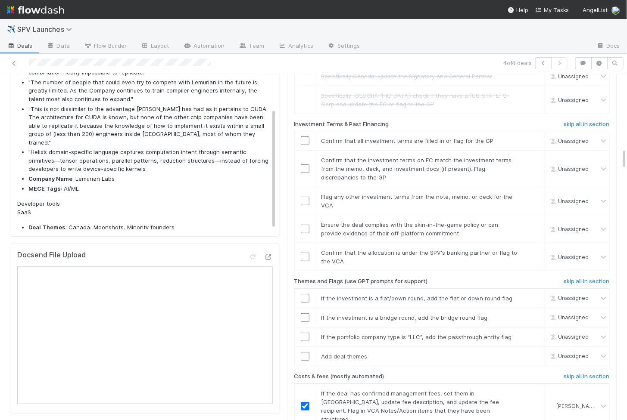
scroll to position [1227, 0]
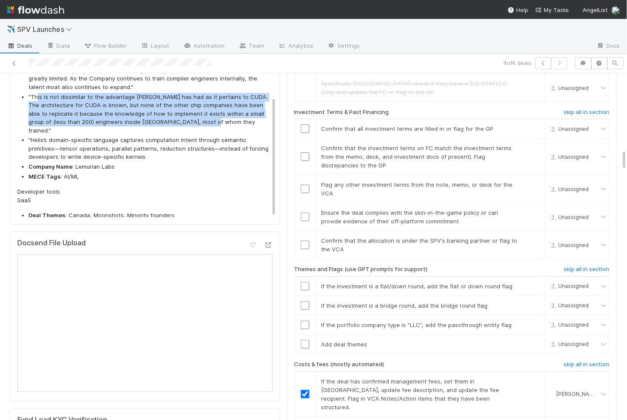
drag, startPoint x: 36, startPoint y: 83, endPoint x: 199, endPoint y: 109, distance: 165.3
click at [199, 109] on li ""This is not dissimilar to the advantage Nvidia has had as it pertains to CUDA.…" at bounding box center [148, 114] width 241 height 42
copy li "is is not dissimilar to the advantage Nvidia has had as it pertains to CUDA. Th…"
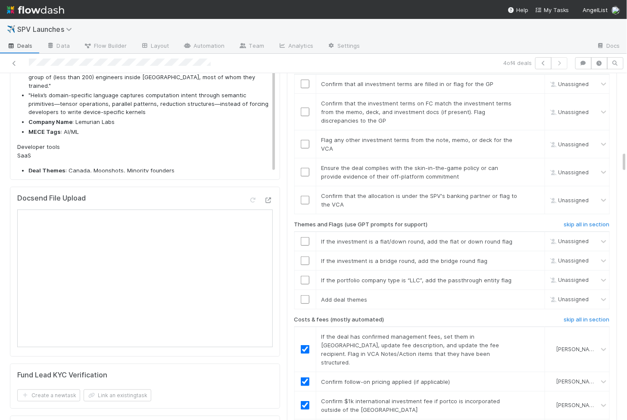
scroll to position [1262, 0]
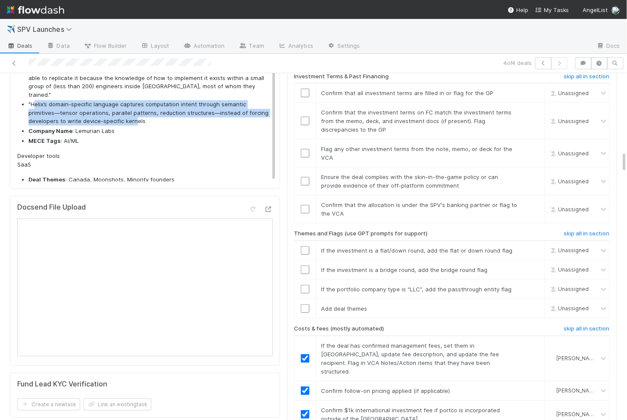
drag, startPoint x: 35, startPoint y: 83, endPoint x: 103, endPoint y: 99, distance: 69.2
click at [103, 100] on li ""Helix’s domain-specific language captures computation intent through semantic …" at bounding box center [148, 112] width 241 height 25
copy li "elix’s domain-specific language captures computation intent through semantic pr…"
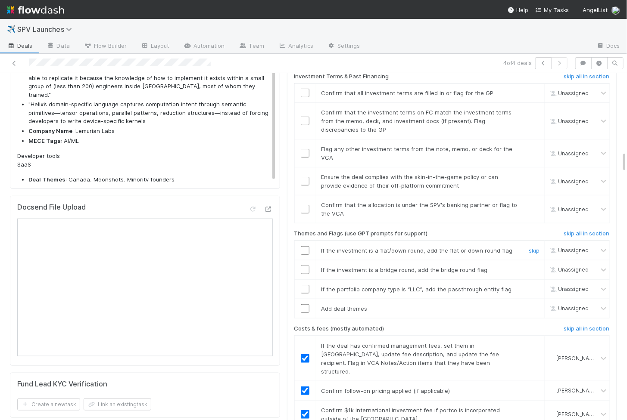
click at [304, 246] on input "checkbox" at bounding box center [305, 250] width 9 height 9
click at [304, 266] on input "checkbox" at bounding box center [305, 270] width 9 height 9
click at [304, 285] on input "checkbox" at bounding box center [305, 289] width 9 height 9
click at [304, 305] on input "checkbox" at bounding box center [305, 309] width 9 height 9
click at [305, 246] on input "checkbox" at bounding box center [305, 250] width 9 height 9
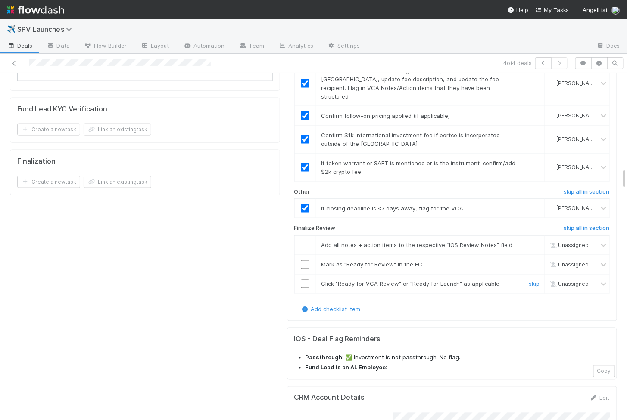
scroll to position [1535, 0]
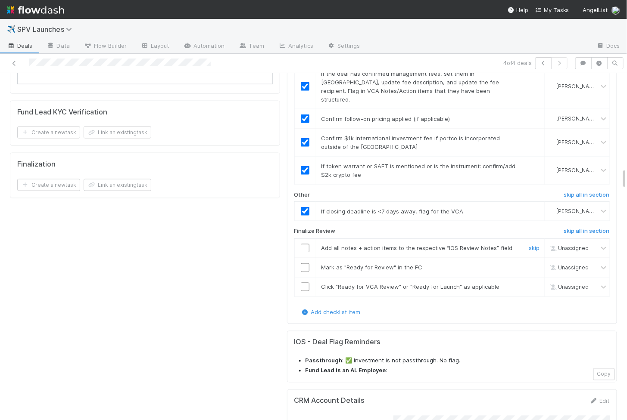
click at [304, 244] on input "checkbox" at bounding box center [305, 248] width 9 height 9
click at [302, 264] on input "checkbox" at bounding box center [305, 268] width 9 height 9
click at [302, 277] on td at bounding box center [305, 286] width 22 height 19
click at [304, 244] on input "checkbox" at bounding box center [305, 248] width 9 height 9
click at [306, 264] on input "checkbox" at bounding box center [305, 268] width 9 height 9
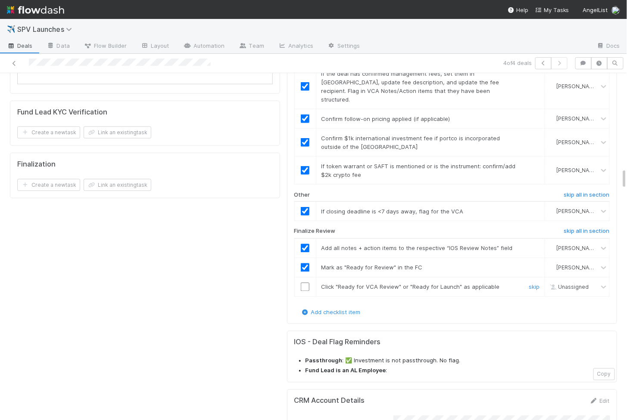
click at [306, 283] on input "checkbox" at bounding box center [305, 287] width 9 height 9
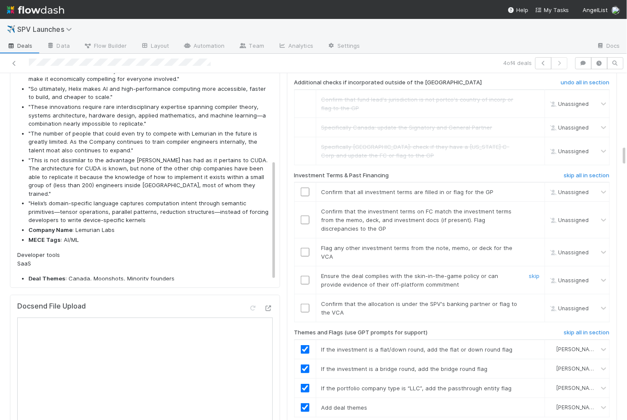
scroll to position [1159, 0]
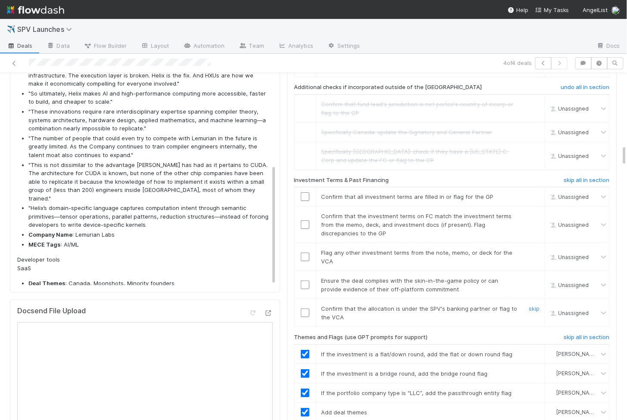
click at [305, 309] on input "checkbox" at bounding box center [305, 313] width 9 height 9
click at [301, 271] on td at bounding box center [305, 285] width 22 height 28
click at [304, 281] on input "checkbox" at bounding box center [305, 285] width 9 height 9
click at [306, 253] on input "checkbox" at bounding box center [305, 257] width 9 height 9
click at [304, 221] on input "checkbox" at bounding box center [305, 225] width 9 height 9
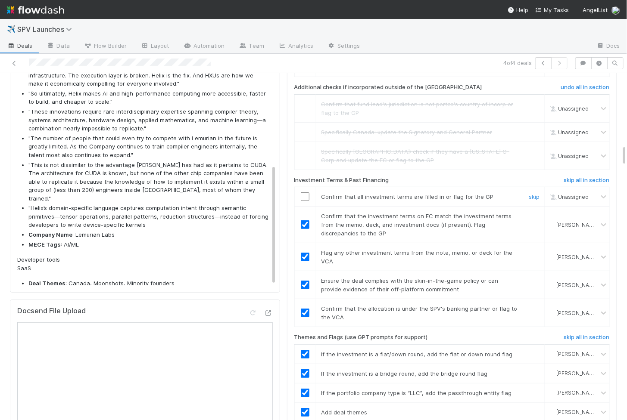
click at [303, 193] on input "checkbox" at bounding box center [305, 197] width 9 height 9
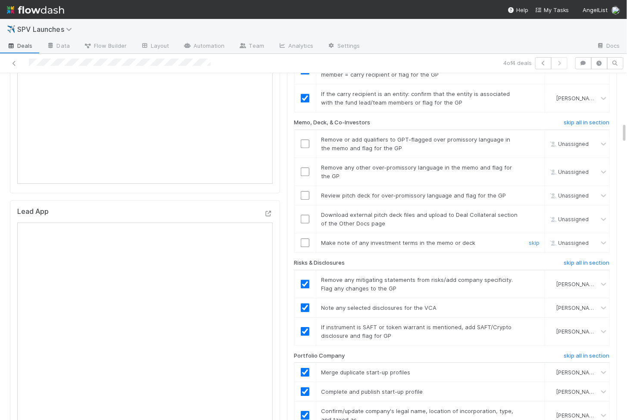
scroll to position [750, 0]
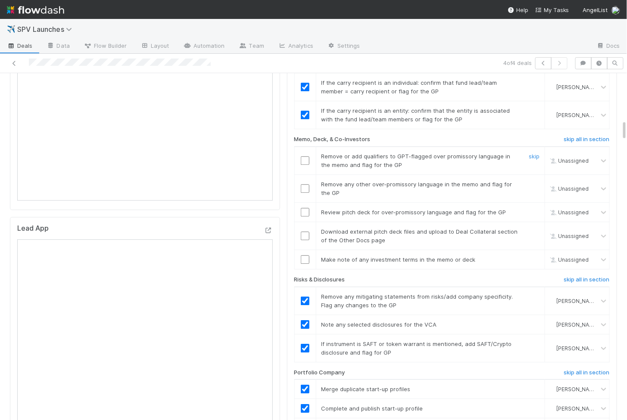
click at [305, 156] on input "checkbox" at bounding box center [305, 160] width 9 height 9
click at [305, 184] on input "checkbox" at bounding box center [305, 188] width 9 height 9
click at [305, 208] on input "checkbox" at bounding box center [305, 212] width 9 height 9
click at [305, 224] on td at bounding box center [305, 236] width 22 height 28
checkbox input "true"
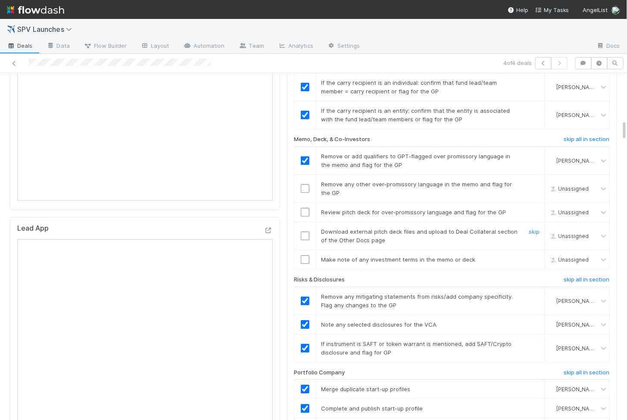
click at [305, 232] on input "checkbox" at bounding box center [305, 236] width 9 height 9
click at [305, 255] on input "checkbox" at bounding box center [305, 259] width 9 height 9
click at [306, 181] on td at bounding box center [305, 189] width 22 height 28
click at [306, 184] on input "checkbox" at bounding box center [305, 188] width 9 height 9
click at [306, 208] on input "checkbox" at bounding box center [305, 212] width 9 height 9
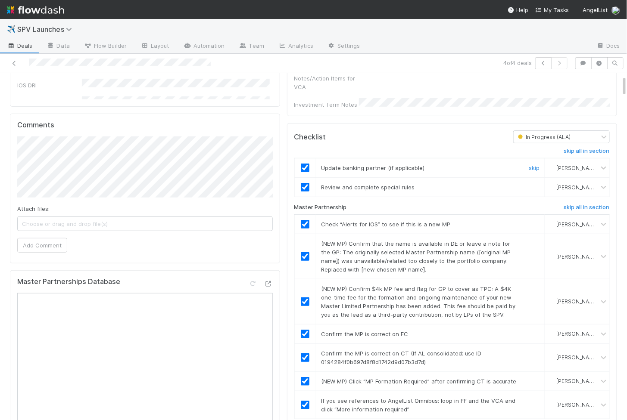
scroll to position [0, 0]
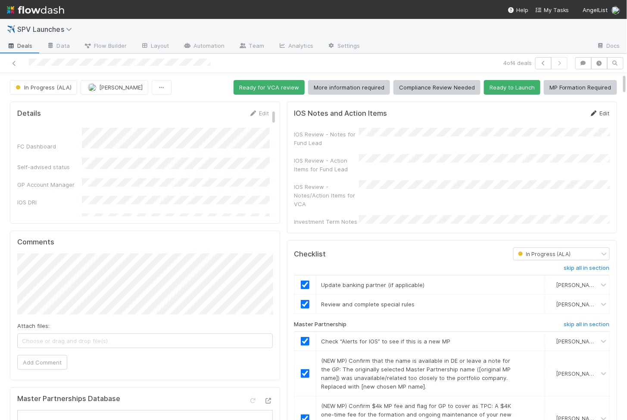
click at [600, 111] on link "Edit" at bounding box center [599, 113] width 20 height 7
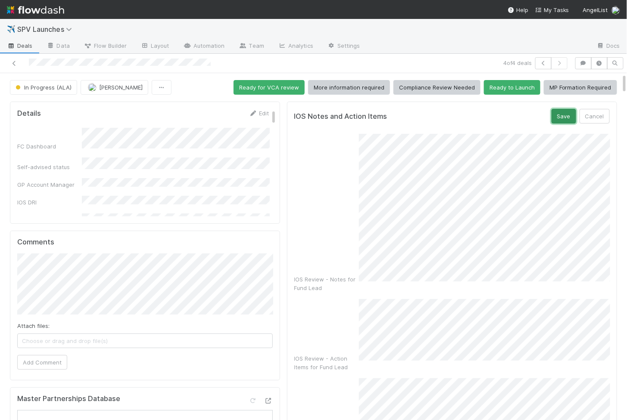
click at [561, 116] on button "Save" at bounding box center [563, 116] width 25 height 15
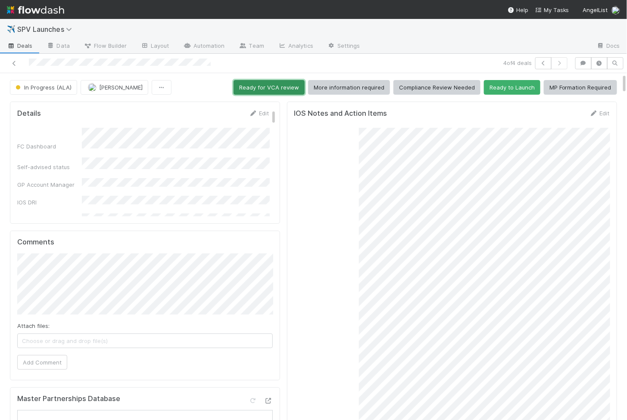
click at [281, 88] on button "Ready for VCA review" at bounding box center [268, 87] width 71 height 15
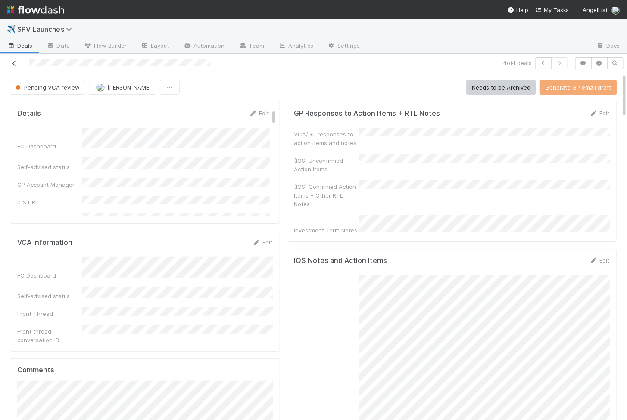
click at [13, 63] on icon at bounding box center [14, 64] width 9 height 6
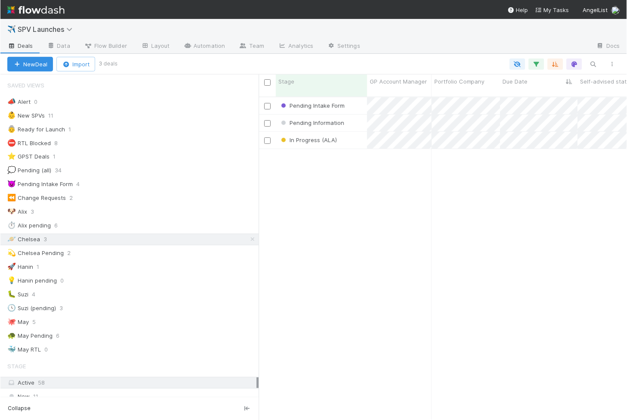
scroll to position [330, 368]
click at [332, 190] on div "Pending Intake Form 8/17/25, 4:04:08 PM Chelsea Nazareth 0 0 0 0 0 0 0 0 1 0 0 …" at bounding box center [442, 262] width 369 height 330
click at [352, 137] on div "In Progress (ALA)" at bounding box center [321, 140] width 91 height 17
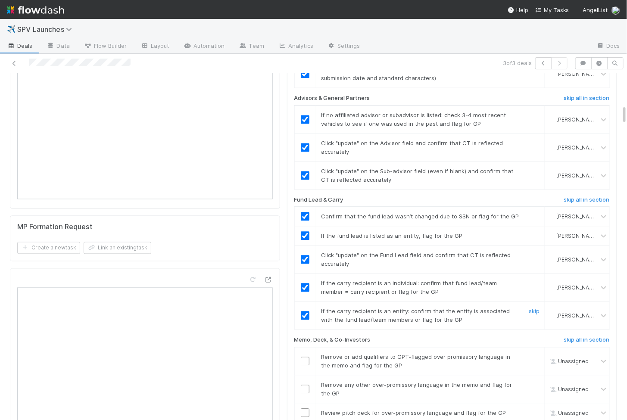
scroll to position [730, 0]
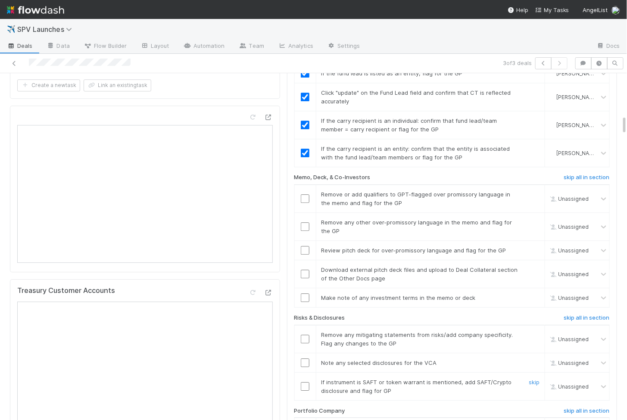
click at [304, 382] on input "checkbox" at bounding box center [305, 386] width 9 height 9
click at [304, 358] on input "checkbox" at bounding box center [305, 362] width 9 height 9
click at [305, 335] on input "checkbox" at bounding box center [305, 339] width 9 height 9
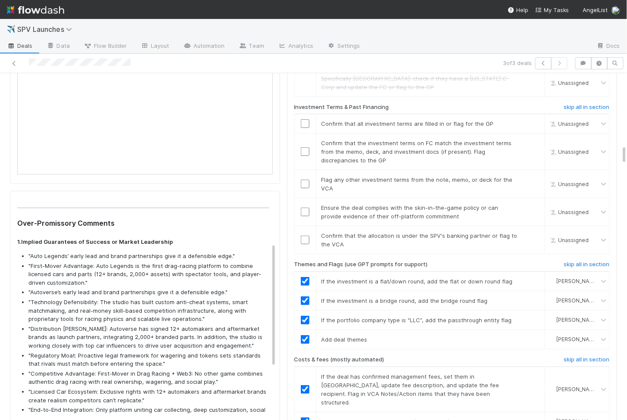
scroll to position [23, 0]
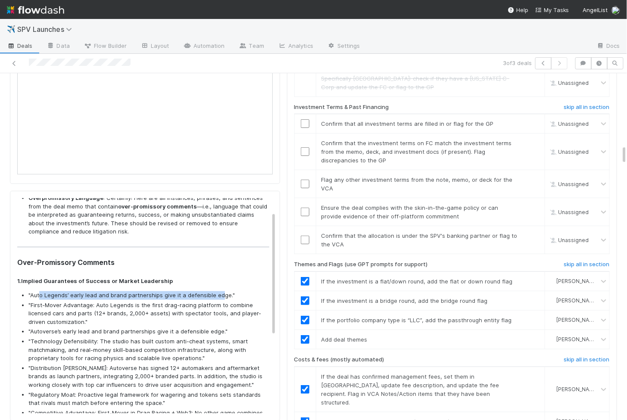
drag, startPoint x: 39, startPoint y: 260, endPoint x: 219, endPoint y: 260, distance: 180.0
click at [219, 291] on li ""Auto Legends’ early lead and brand partnerships give it a defensible edge."" at bounding box center [148, 295] width 241 height 9
click at [101, 249] on div "Overpromissory Language : Certainly! Here are all instances, phrases, and sente…" at bounding box center [143, 368] width 252 height 348
drag, startPoint x: 38, startPoint y: 259, endPoint x: 212, endPoint y: 263, distance: 173.6
click at [212, 291] on ul ""Auto Legends’ early lead and brand partnerships give it a defensible edge." "F…" at bounding box center [143, 376] width 252 height 171
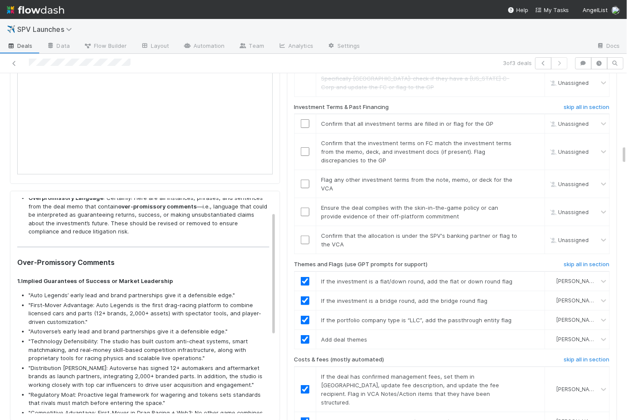
click at [210, 291] on ul ""Auto Legends’ early lead and brand partnerships give it a defensible edge." "F…" at bounding box center [143, 376] width 252 height 171
drag, startPoint x: 35, startPoint y: 258, endPoint x: 218, endPoint y: 257, distance: 182.6
click at [218, 291] on li ""Auto Legends’ early lead and brand partnerships give it a defensible edge."" at bounding box center [148, 295] width 241 height 9
copy li "uto Legends’ early lead and brand partnerships give it a defensible ed"
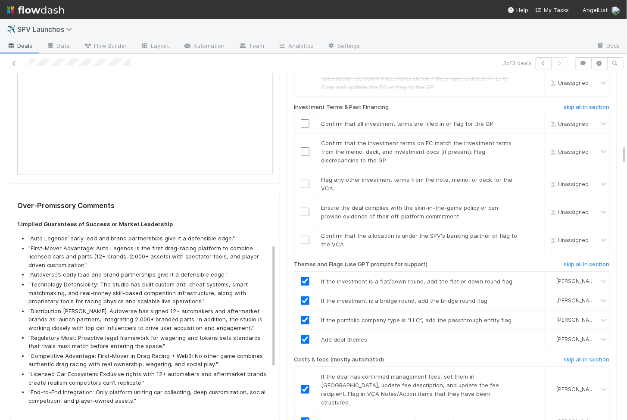
scroll to position [82, 0]
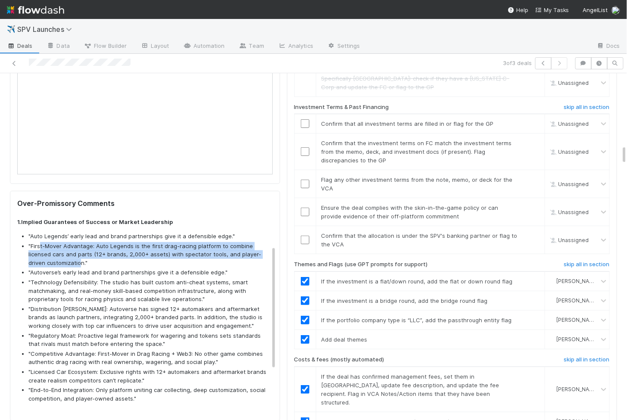
drag, startPoint x: 39, startPoint y: 211, endPoint x: 80, endPoint y: 225, distance: 42.9
click at [80, 242] on li ""First-Mover Advantage: Auto Legends is the first drag-racing platform to combi…" at bounding box center [148, 254] width 241 height 25
copy li "t-Mover Advantage: Auto Legends is the first drag-racing platform to combine li…"
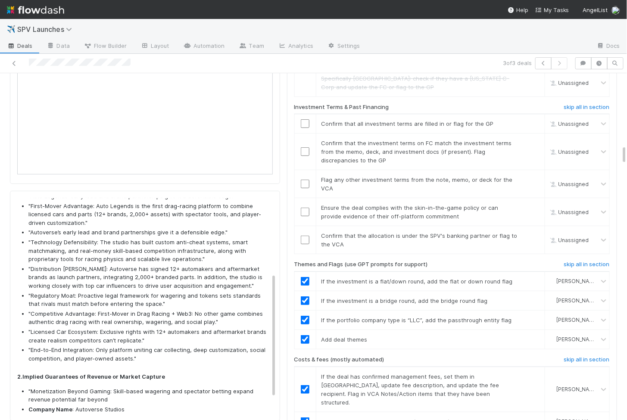
scroll to position [139, 0]
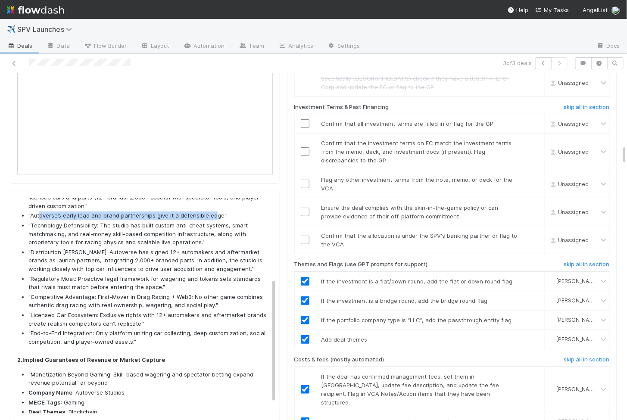
drag, startPoint x: 40, startPoint y: 180, endPoint x: 211, endPoint y: 181, distance: 170.6
click at [211, 211] on li ""Autoverse’s early lead and brand partnerships give it a defensible edge."" at bounding box center [148, 215] width 241 height 9
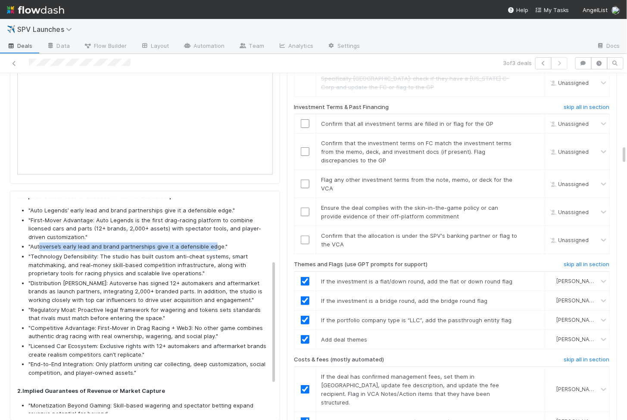
scroll to position [106, 0]
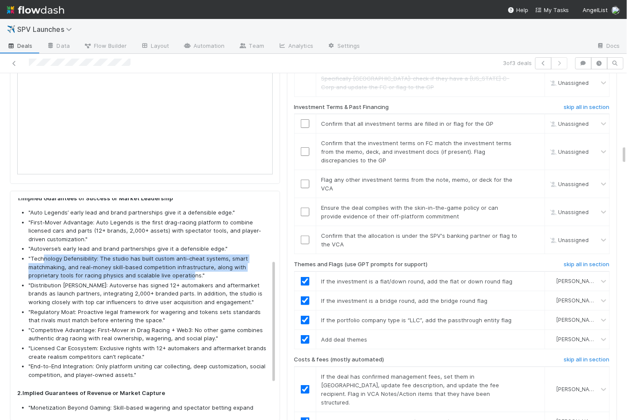
drag, startPoint x: 42, startPoint y: 221, endPoint x: 190, endPoint y: 234, distance: 147.9
click at [190, 255] on li ""Technology Defensibility: The studio has built custom anti-cheat systems, smar…" at bounding box center [148, 267] width 241 height 25
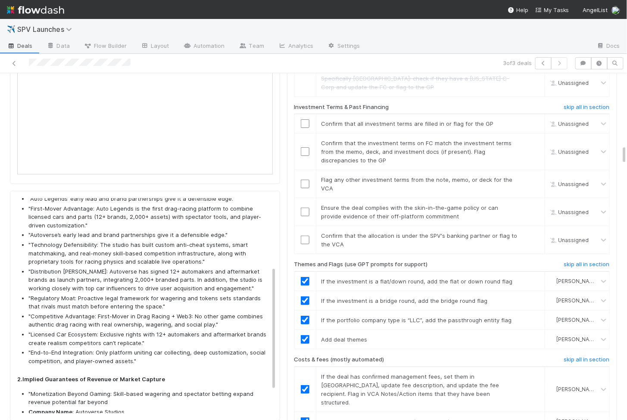
scroll to position [121, 0]
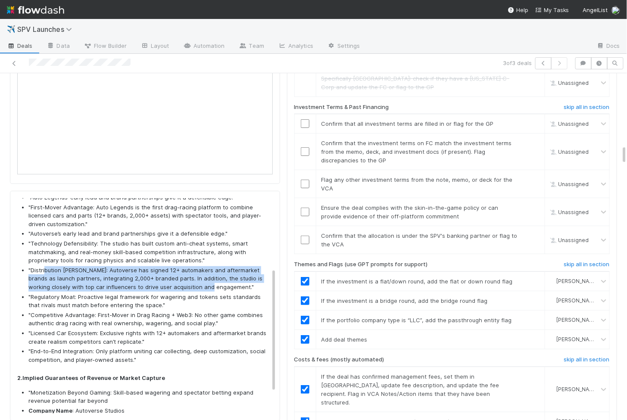
drag, startPoint x: 44, startPoint y: 233, endPoint x: 213, endPoint y: 249, distance: 169.2
click at [213, 266] on li ""Distribution Moats: Autoverse has signed 12+ automakers and aftermarket brands…" at bounding box center [148, 278] width 241 height 25
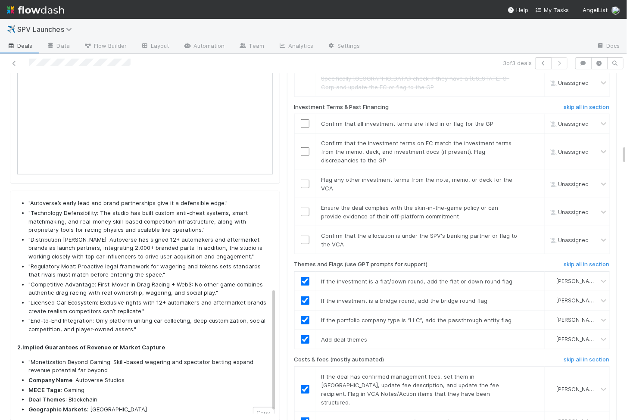
scroll to position [156, 0]
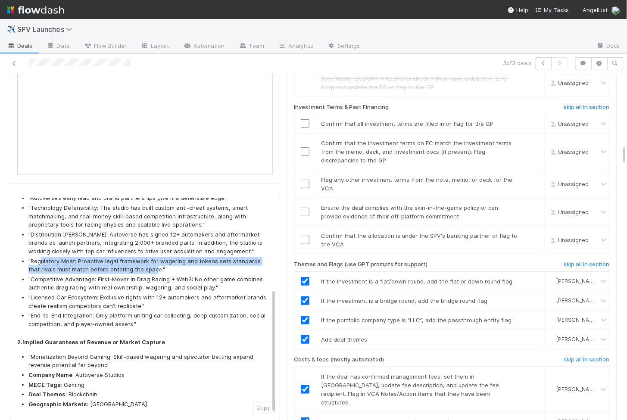
drag, startPoint x: 41, startPoint y: 225, endPoint x: 140, endPoint y: 233, distance: 99.4
click at [140, 257] on li ""Regulatory Moat: Proactive legal framework for wagering and tokens sets standa…" at bounding box center [148, 265] width 241 height 17
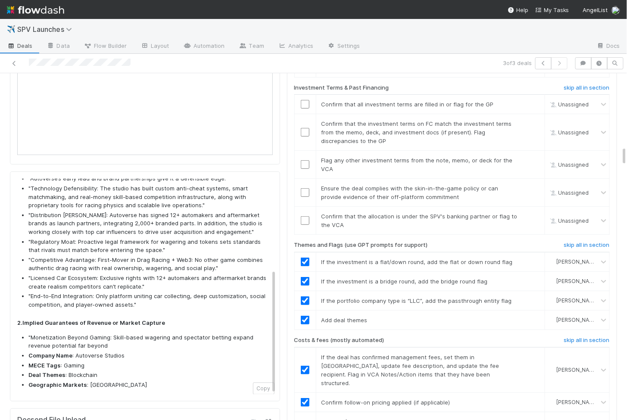
scroll to position [1271, 0]
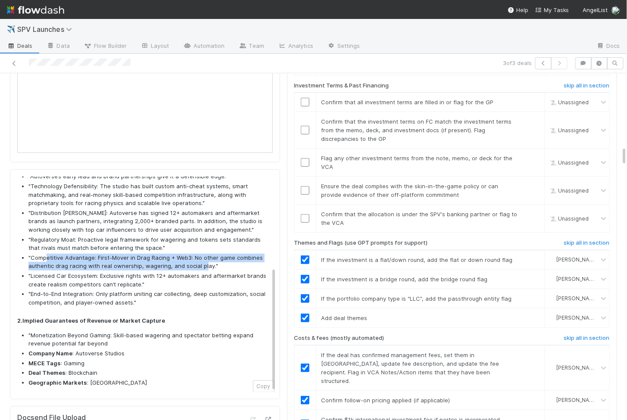
drag, startPoint x: 45, startPoint y: 223, endPoint x: 202, endPoint y: 229, distance: 156.9
click at [202, 254] on li ""Competitive Advantage: First-Mover in Drag Racing + Web3: No other game combin…" at bounding box center [148, 262] width 241 height 17
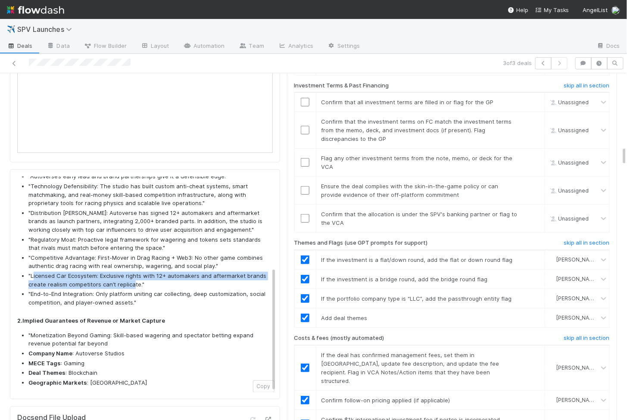
drag, startPoint x: 33, startPoint y: 238, endPoint x: 132, endPoint y: 247, distance: 99.5
click at [132, 272] on li ""Licensed Car Ecosystem: Exclusive rights with 12+ automakers and aftermarket b…" at bounding box center [148, 280] width 241 height 17
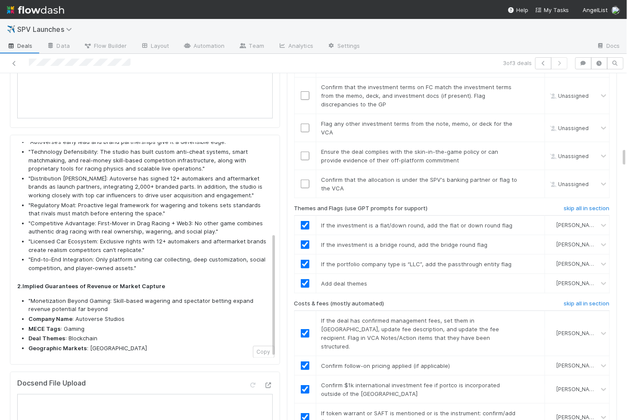
scroll to position [1307, 0]
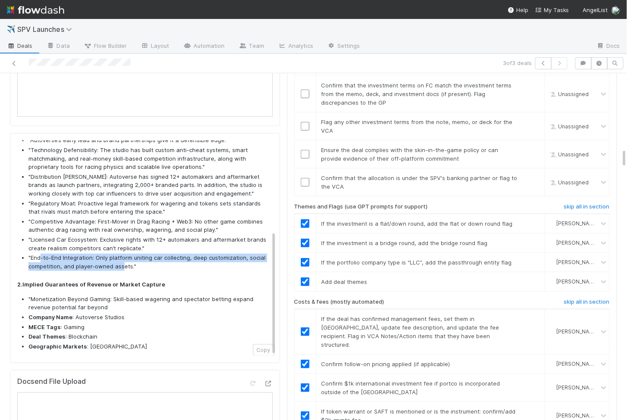
drag, startPoint x: 41, startPoint y: 221, endPoint x: 120, endPoint y: 227, distance: 79.1
click at [120, 254] on li ""End-to-End Integration: Only platform uniting car collecting, deep customizati…" at bounding box center [148, 262] width 241 height 17
